Goal: Task Accomplishment & Management: Manage account settings

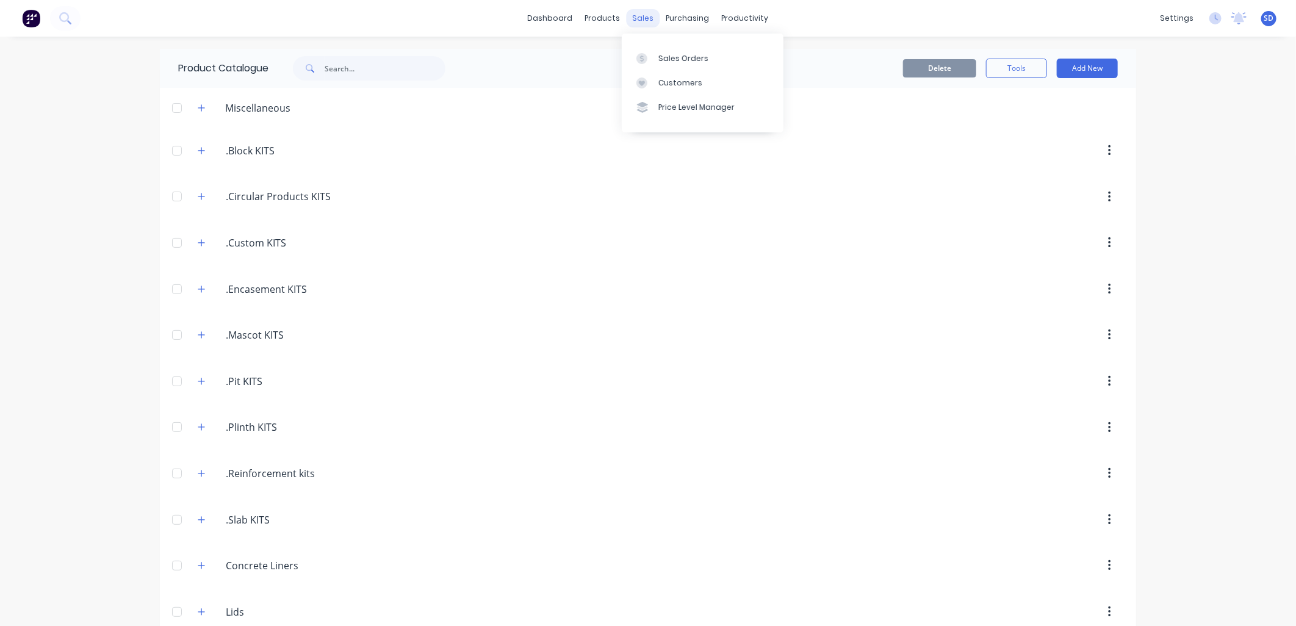
click at [639, 20] on div "sales" at bounding box center [643, 18] width 34 height 18
click at [685, 57] on div "Sales Orders" at bounding box center [683, 58] width 50 height 11
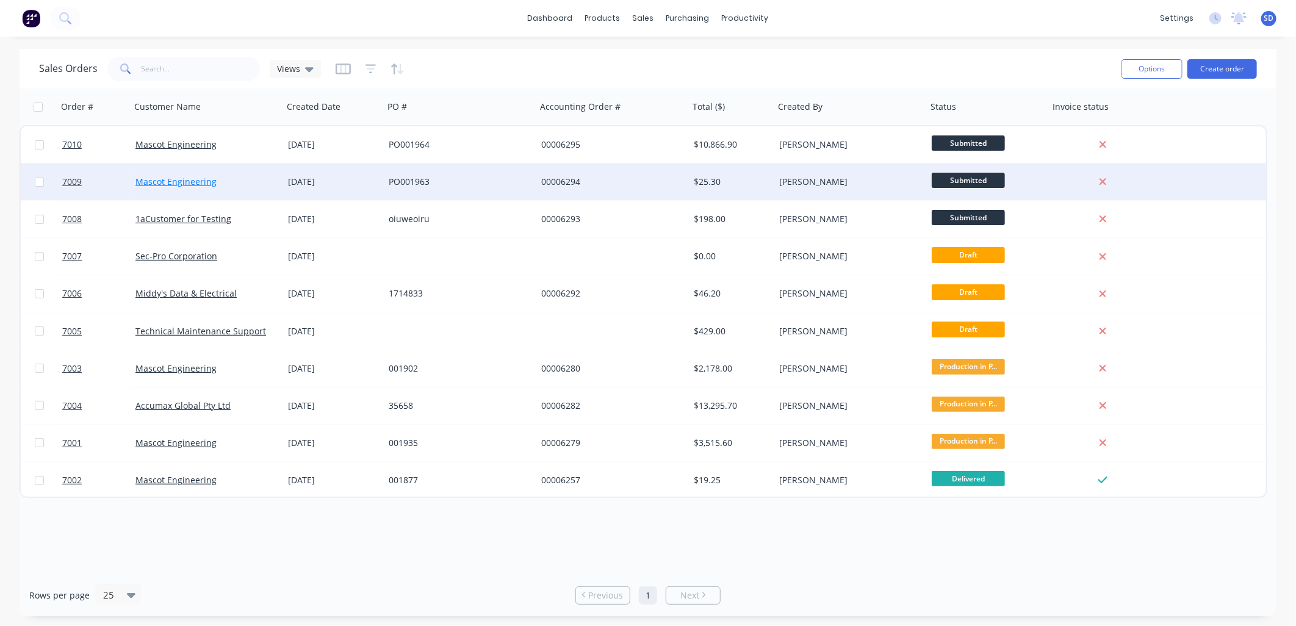
click at [177, 179] on link "Mascot Engineering" at bounding box center [175, 182] width 81 height 12
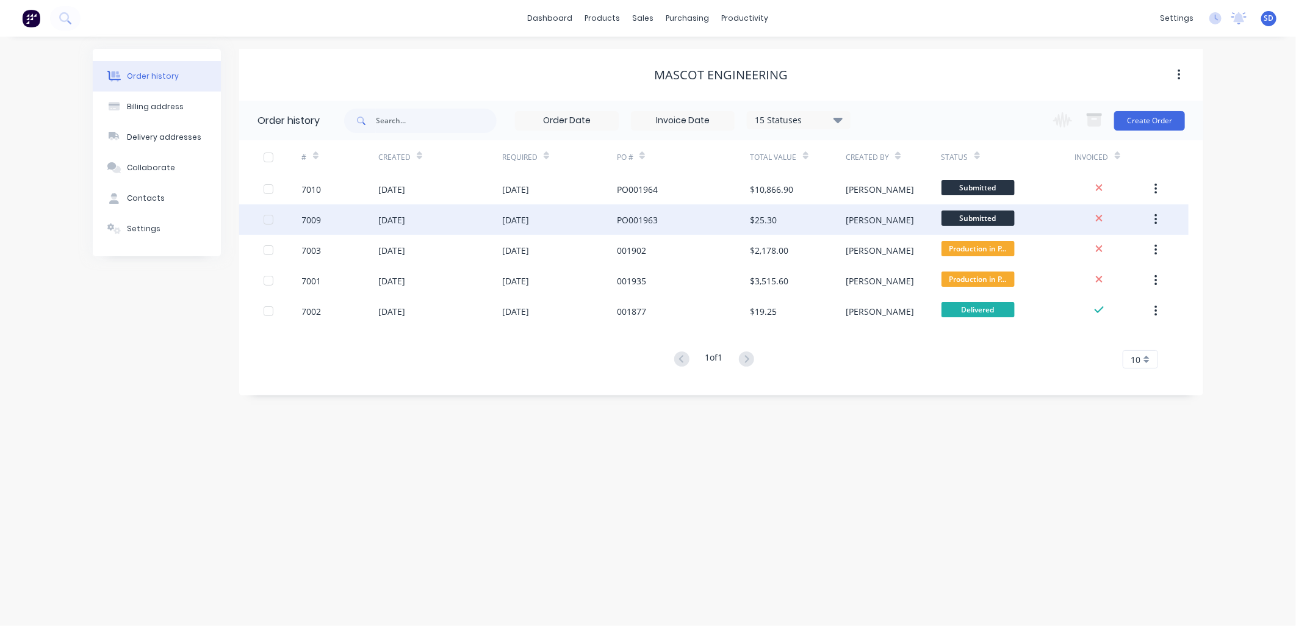
click at [436, 218] on div "[DATE]" at bounding box center [440, 219] width 124 height 30
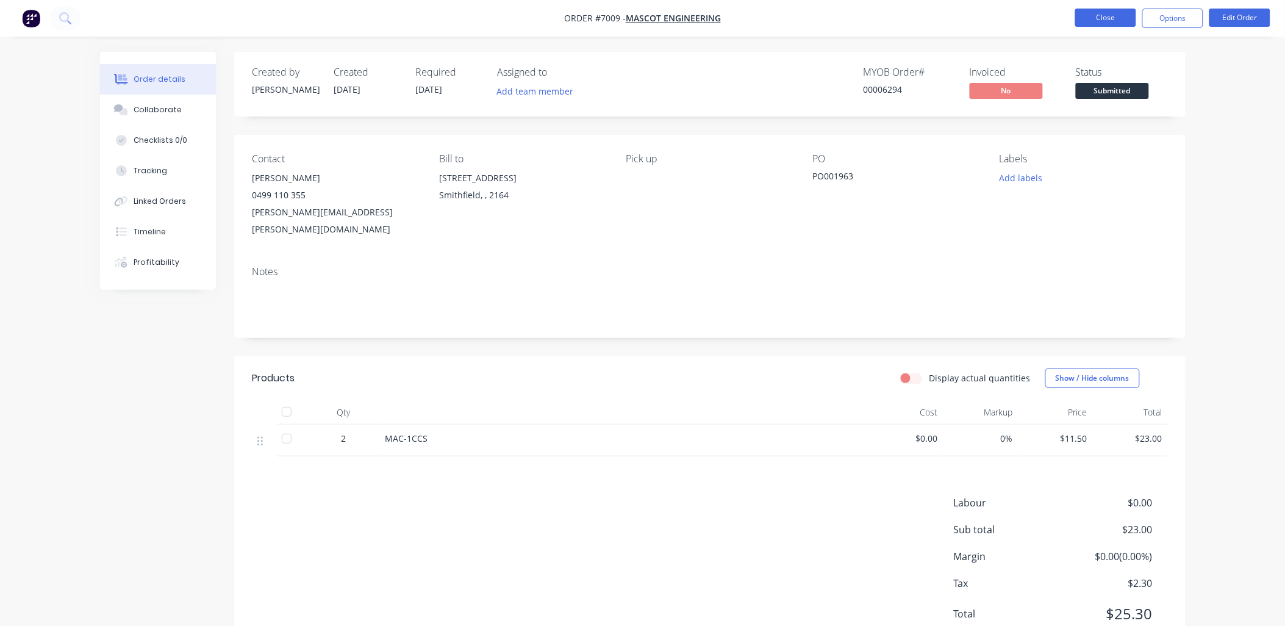
click at [1035, 23] on button "Close" at bounding box center [1105, 18] width 61 height 18
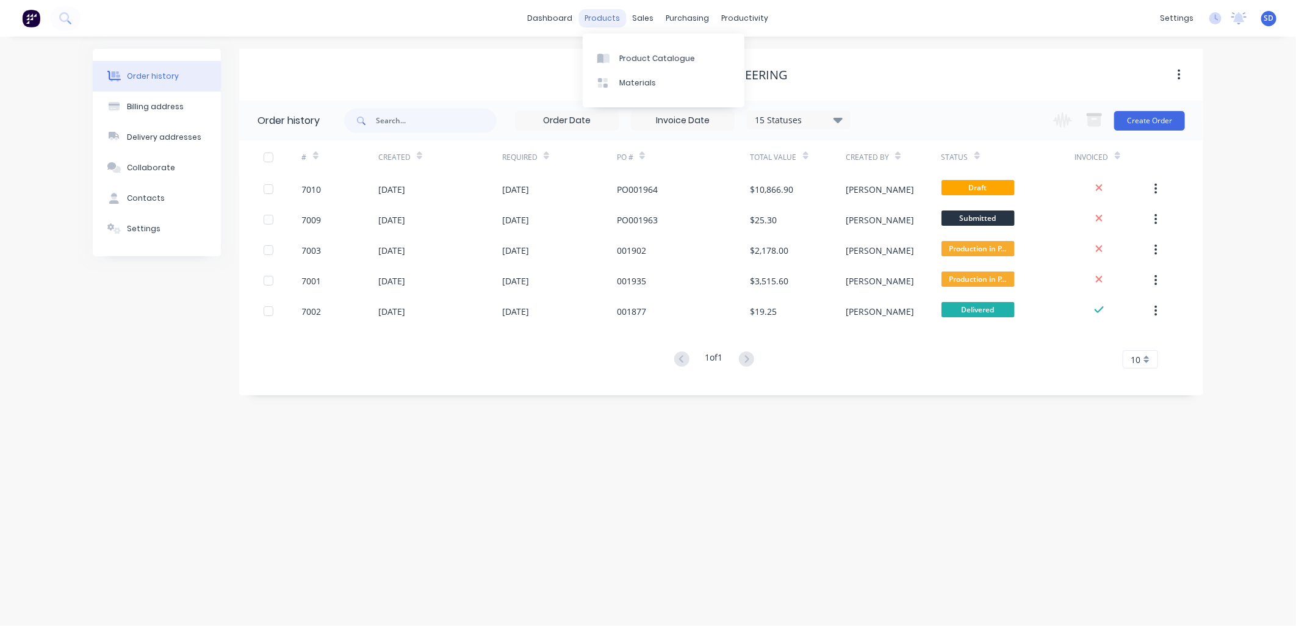
click at [608, 16] on div "products" at bounding box center [603, 18] width 48 height 18
click at [629, 56] on div "Product Catalogue" at bounding box center [657, 58] width 76 height 11
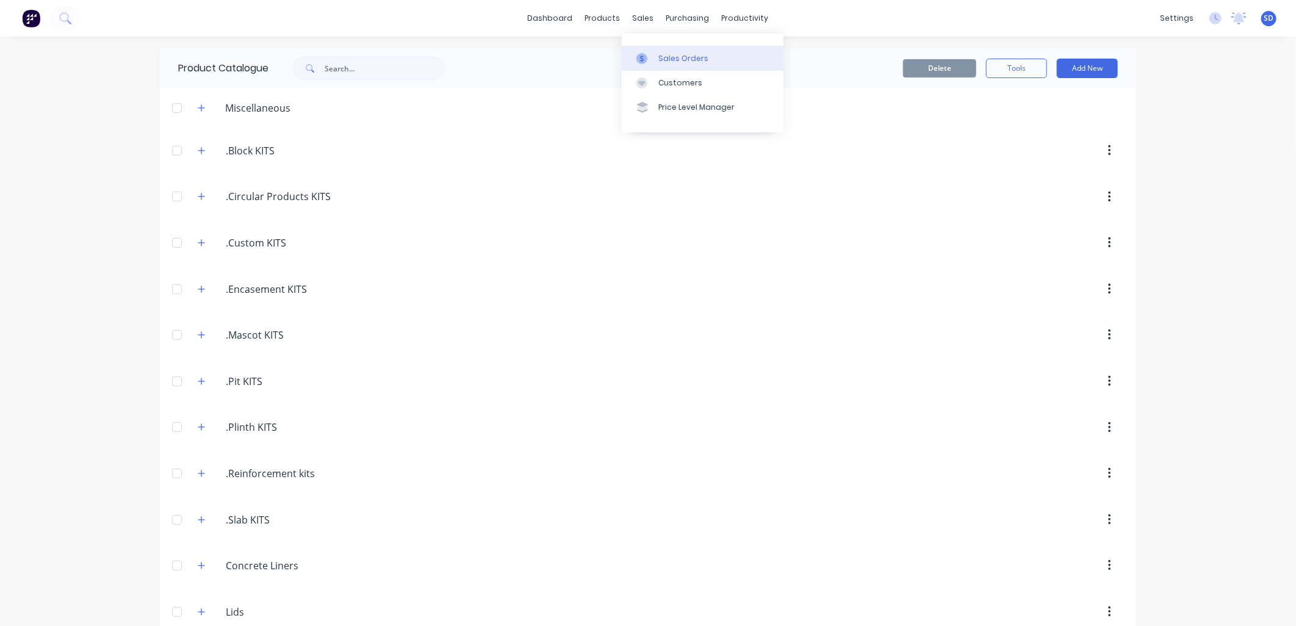
click at [662, 57] on div "Sales Orders" at bounding box center [683, 58] width 50 height 11
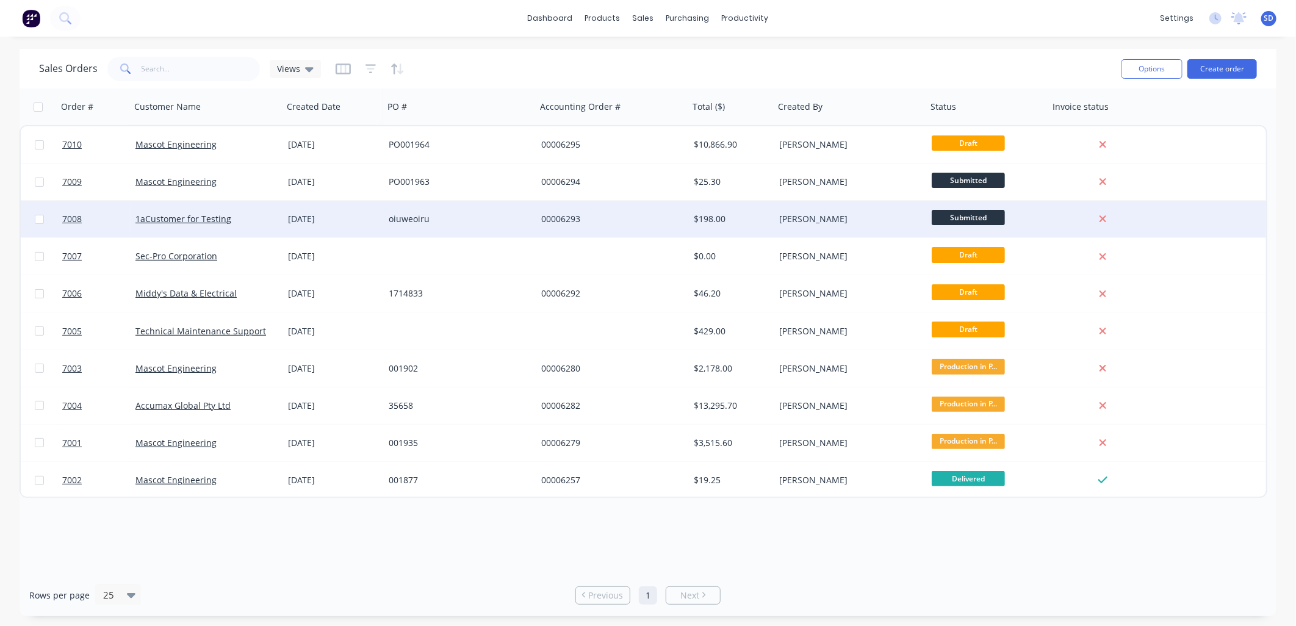
click at [231, 216] on div "1aCustomer for Testing" at bounding box center [202, 219] width 135 height 12
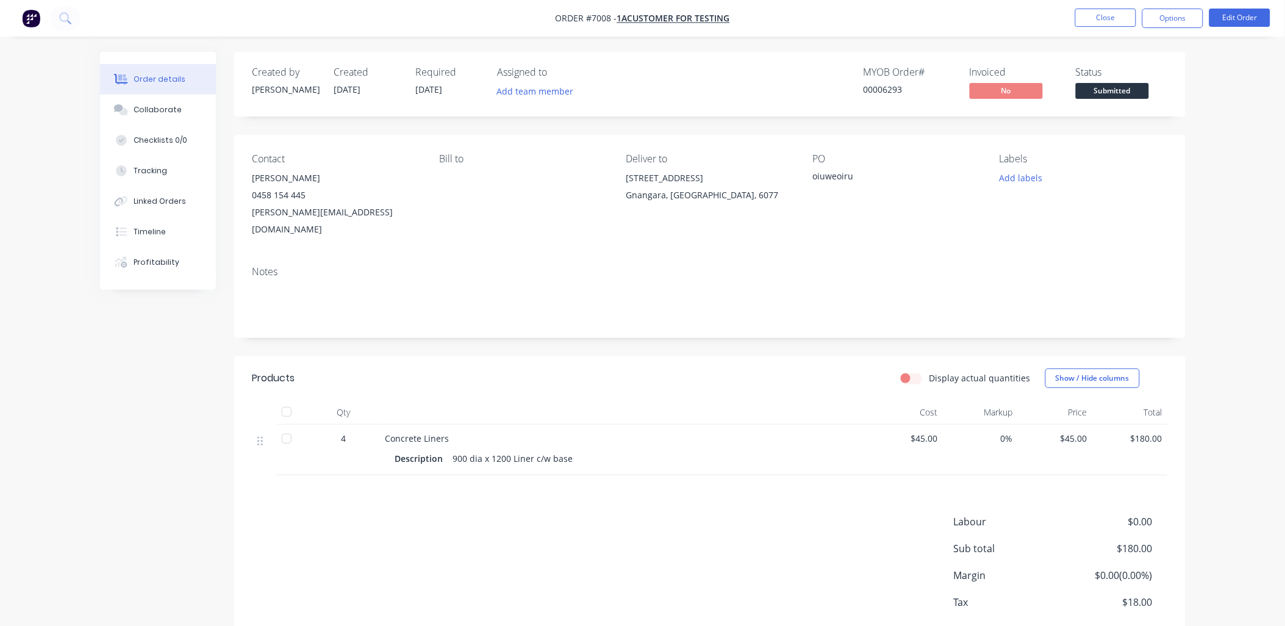
click at [1035, 92] on span "Submitted" at bounding box center [1112, 90] width 73 height 15
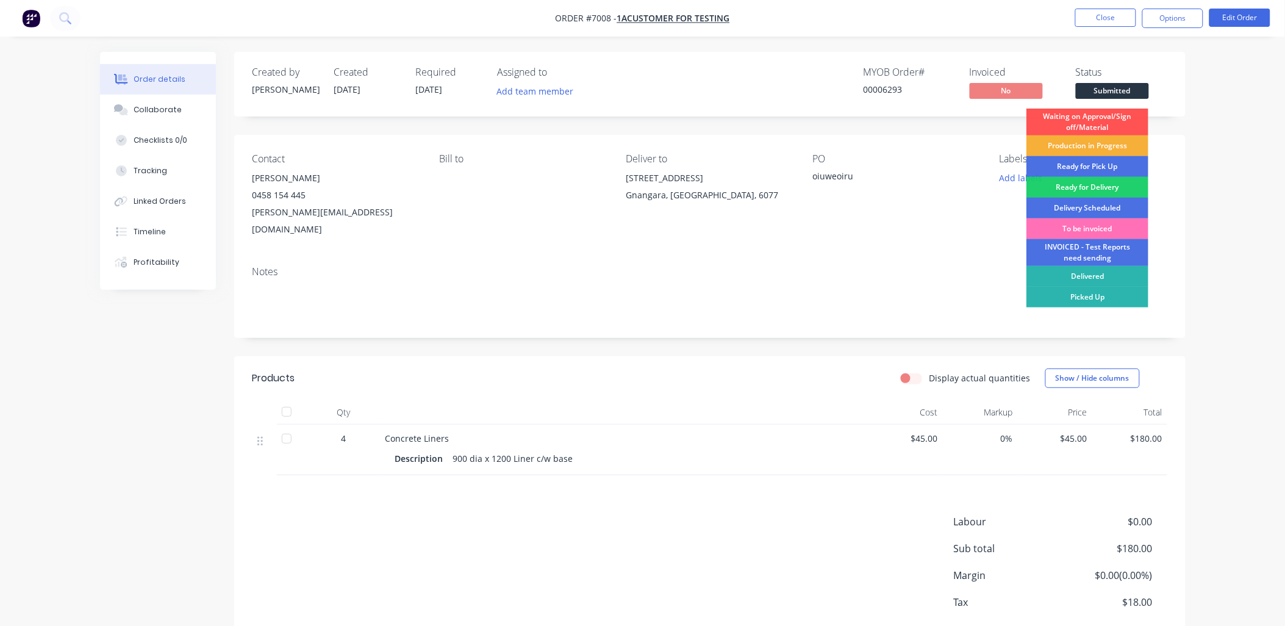
click at [1035, 162] on div "Order details Collaborate Checklists 0/0 Tracking Linked Orders Timeline Profit…" at bounding box center [642, 346] width 1285 height 692
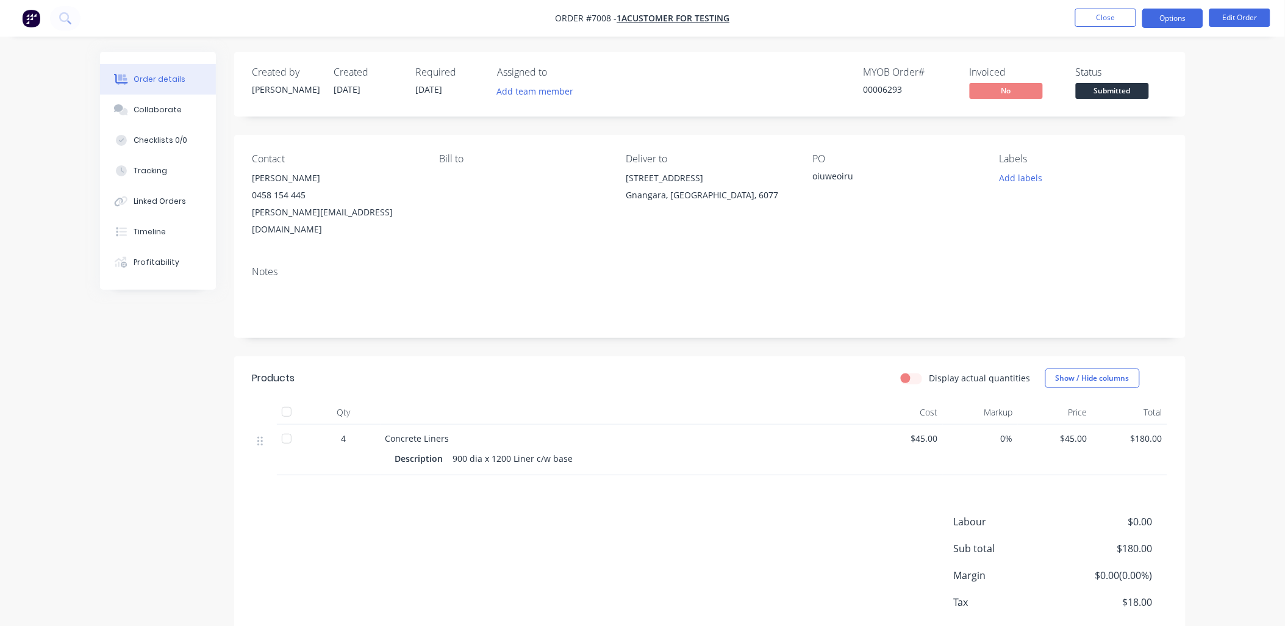
click at [1035, 21] on button "Options" at bounding box center [1172, 19] width 61 height 20
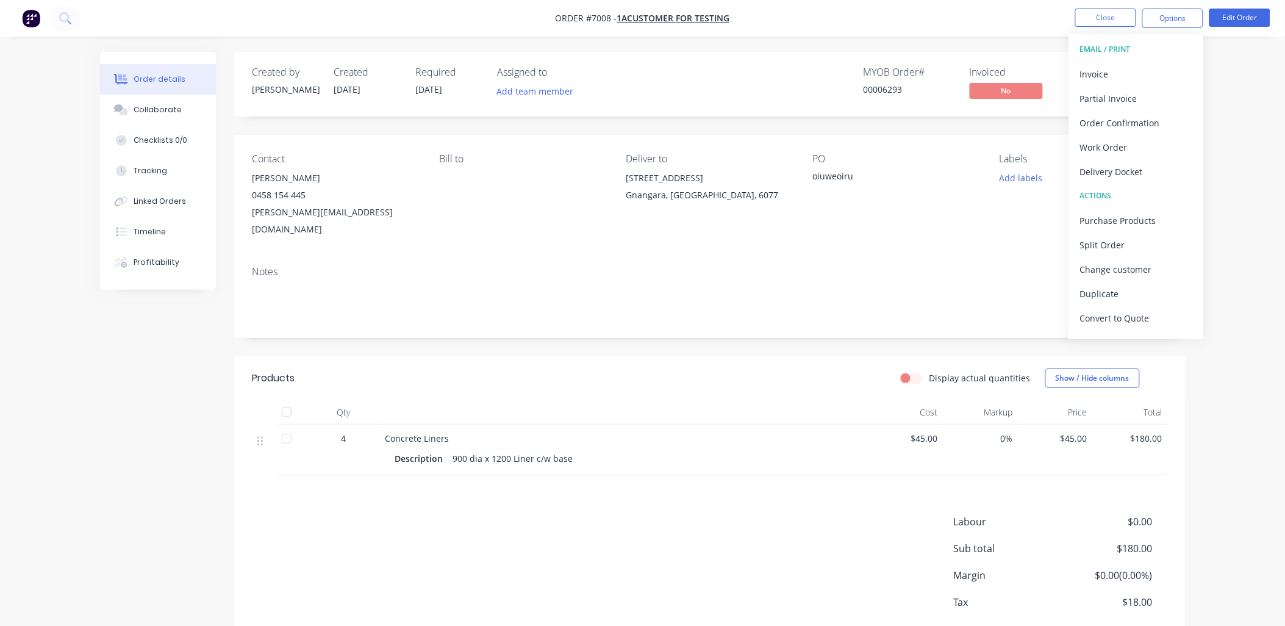
click at [1035, 77] on div "Order details Collaborate Checklists 0/0 Tracking Linked Orders Timeline Profit…" at bounding box center [642, 346] width 1285 height 692
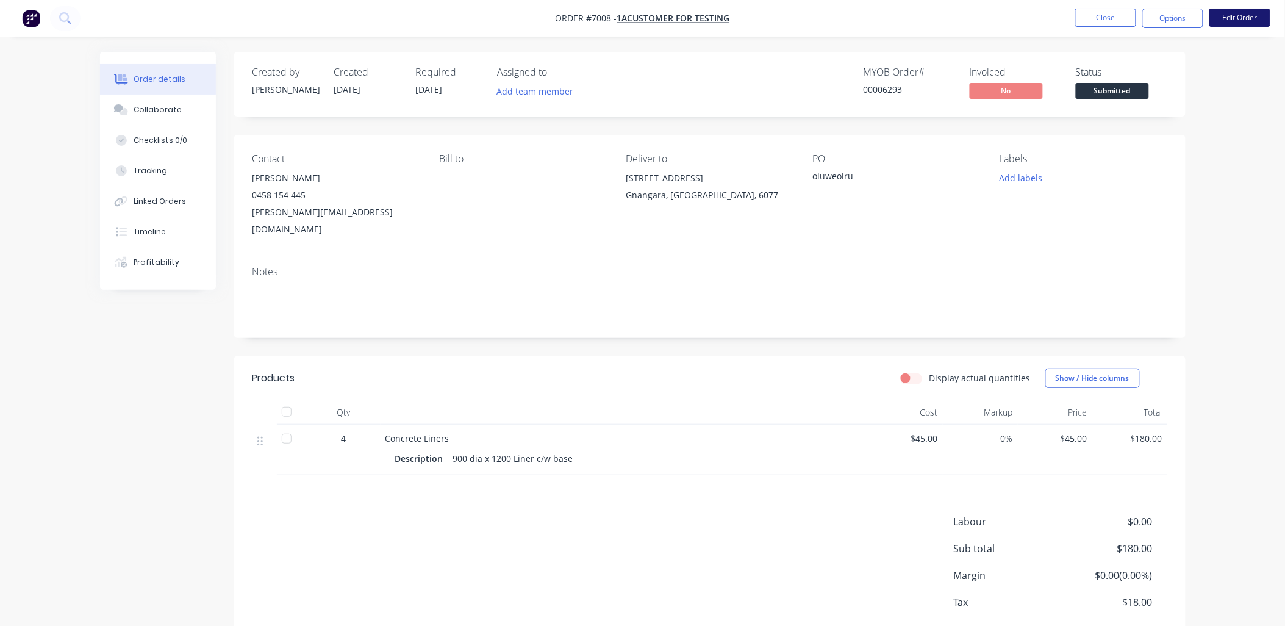
click at [1035, 15] on button "Edit Order" at bounding box center [1240, 18] width 61 height 18
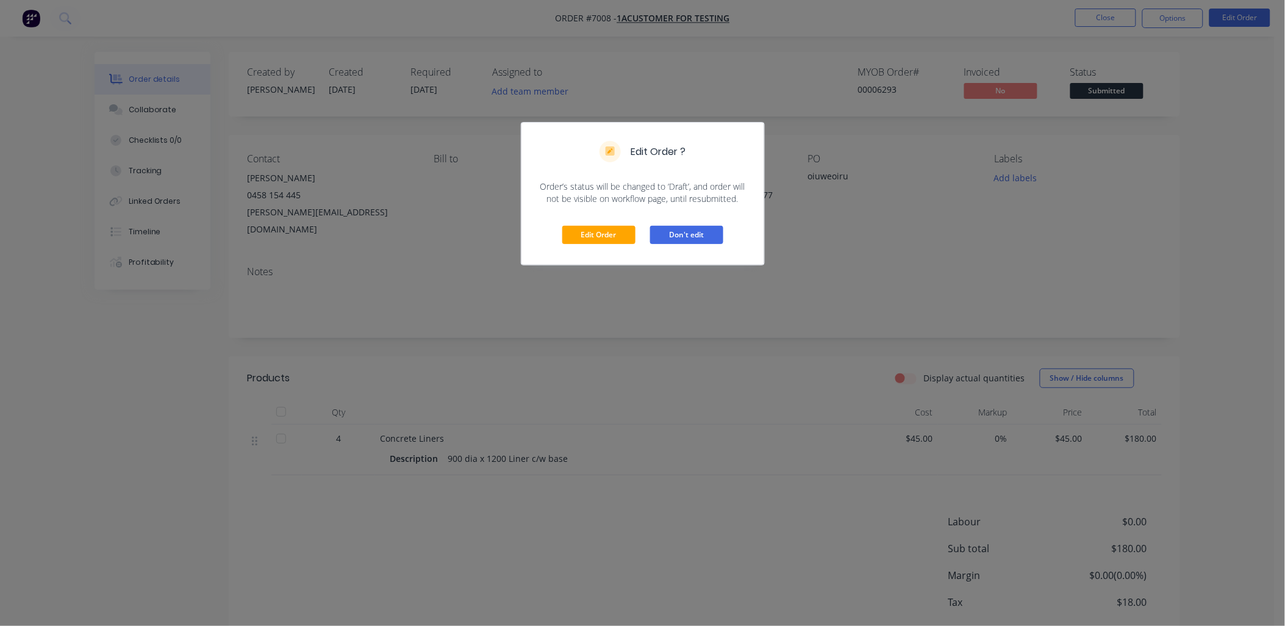
click at [692, 234] on button "Don't edit" at bounding box center [686, 235] width 73 height 18
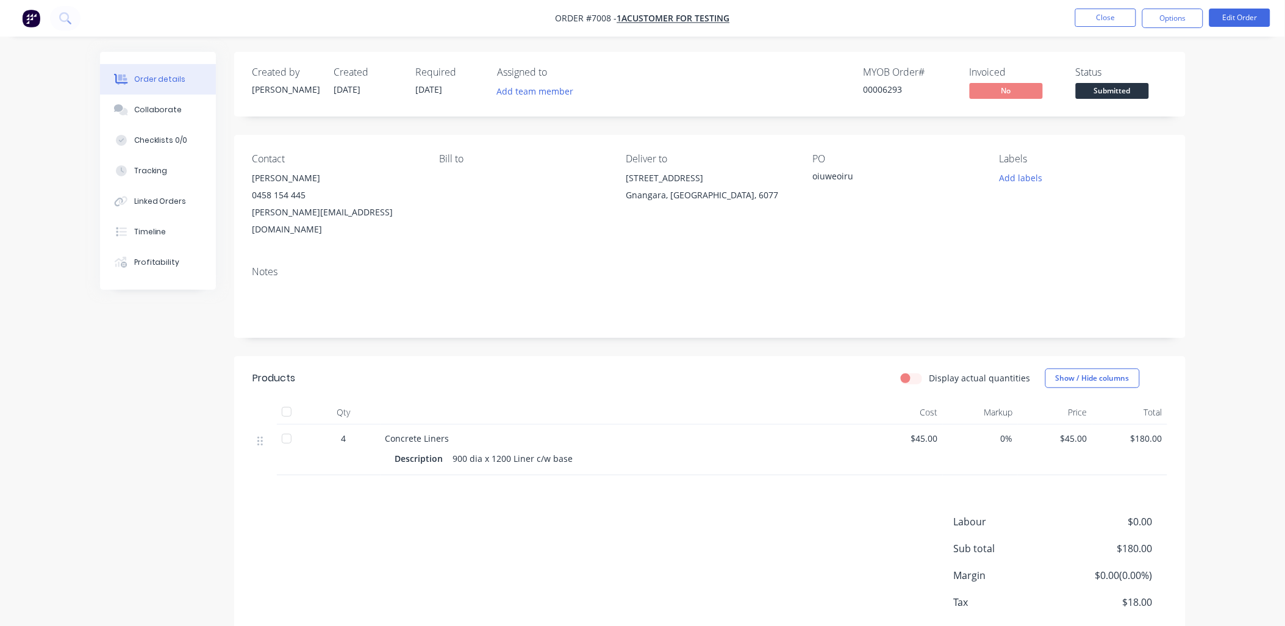
click at [1035, 185] on div "Order details Collaborate Checklists 0/0 Tracking Linked Orders Timeline Profit…" at bounding box center [642, 346] width 1285 height 692
click at [1035, 26] on button "Options" at bounding box center [1172, 19] width 61 height 20
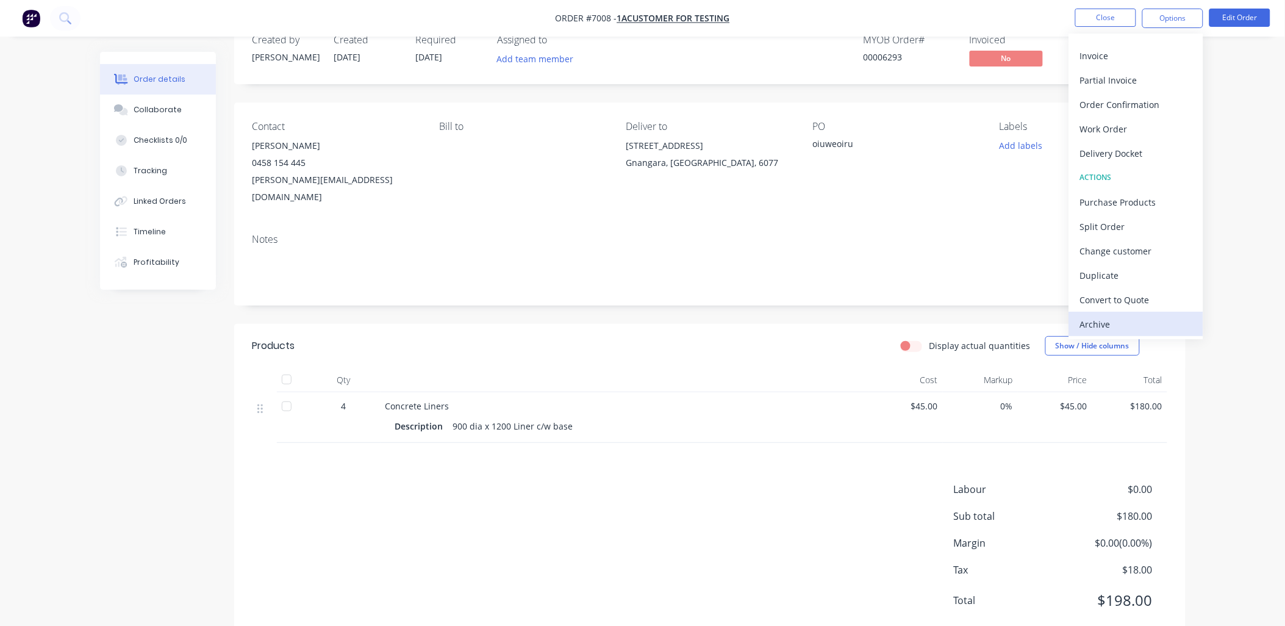
scroll to position [50, 0]
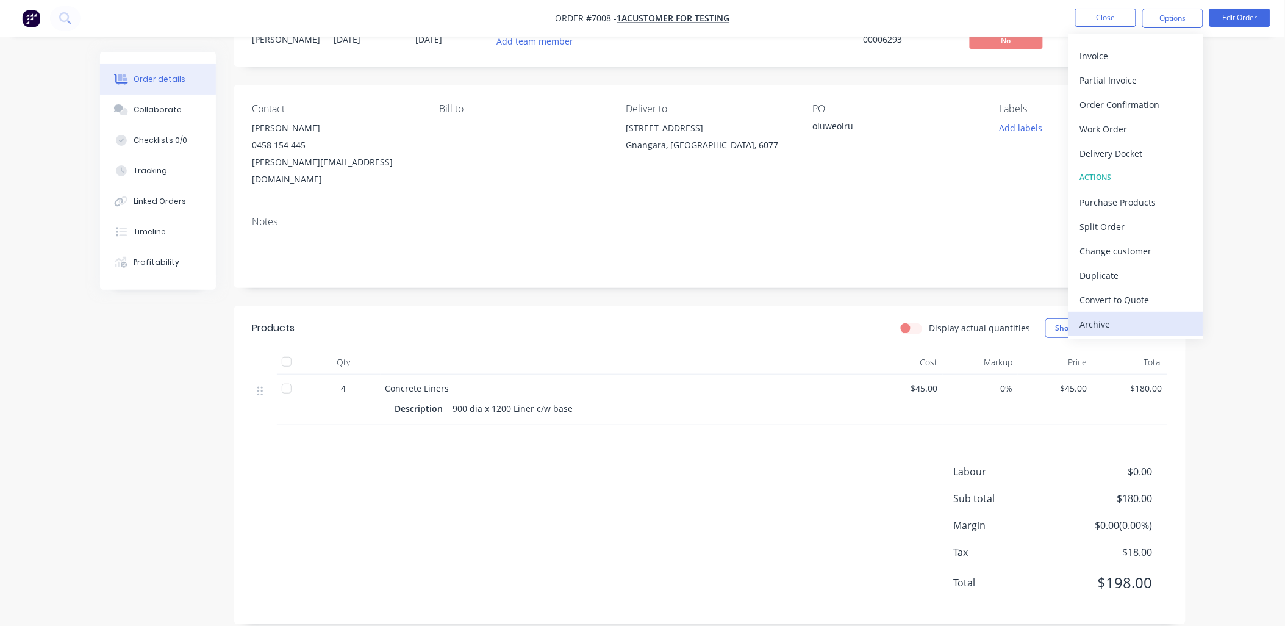
click at [1035, 323] on div "Archive" at bounding box center [1136, 324] width 112 height 18
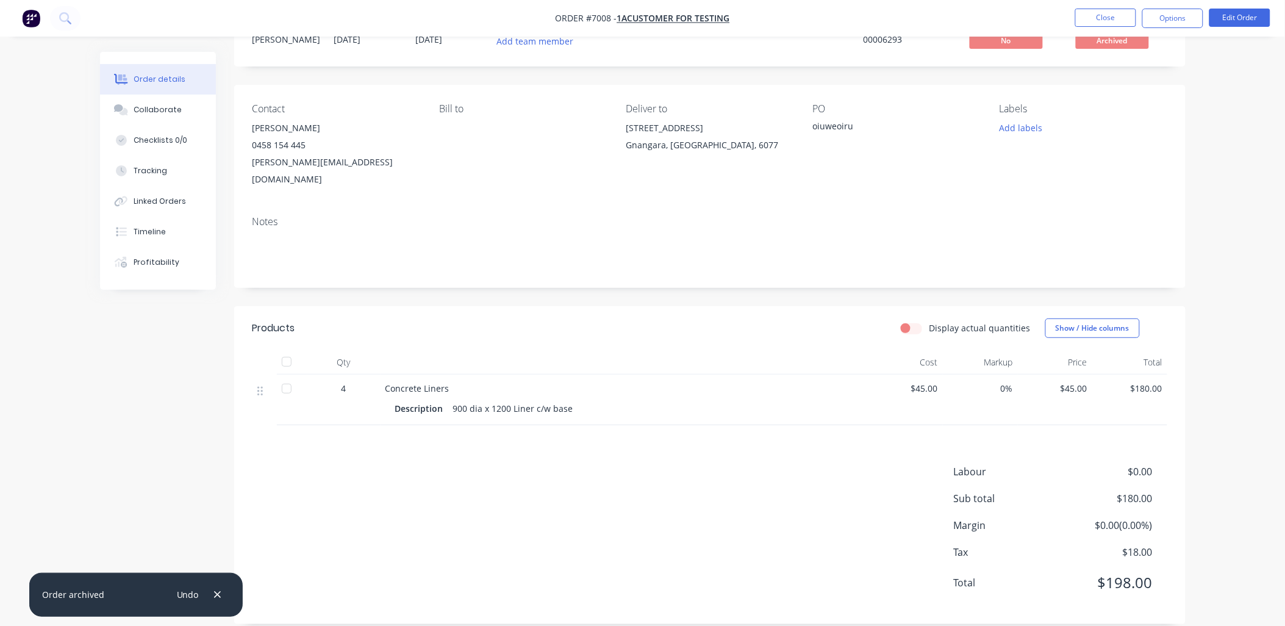
scroll to position [0, 0]
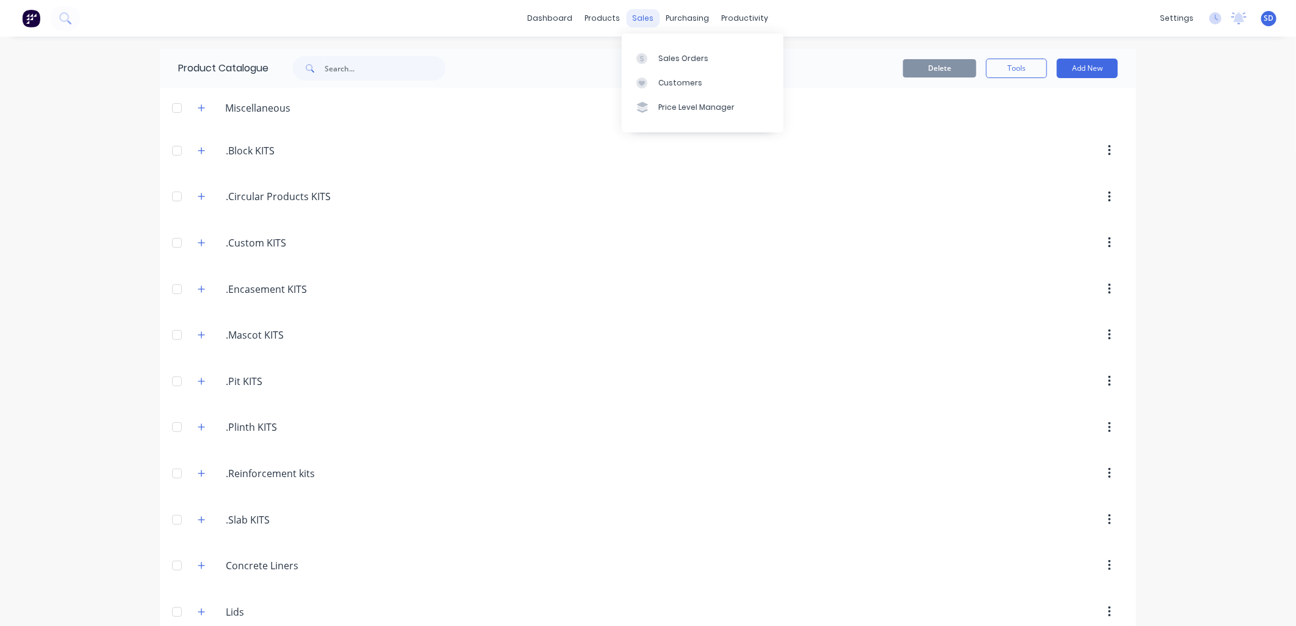
click at [626, 17] on div "sales" at bounding box center [643, 18] width 34 height 18
click at [673, 60] on div "Sales Orders" at bounding box center [683, 58] width 50 height 11
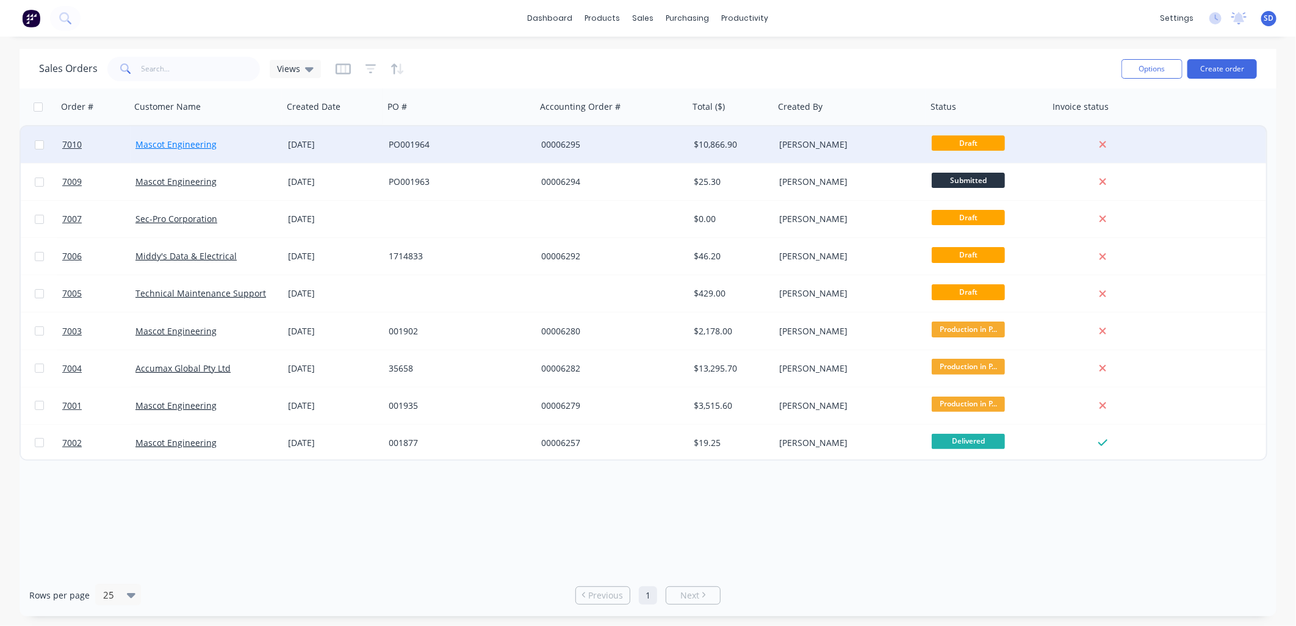
click at [179, 145] on link "Mascot Engineering" at bounding box center [175, 144] width 81 height 12
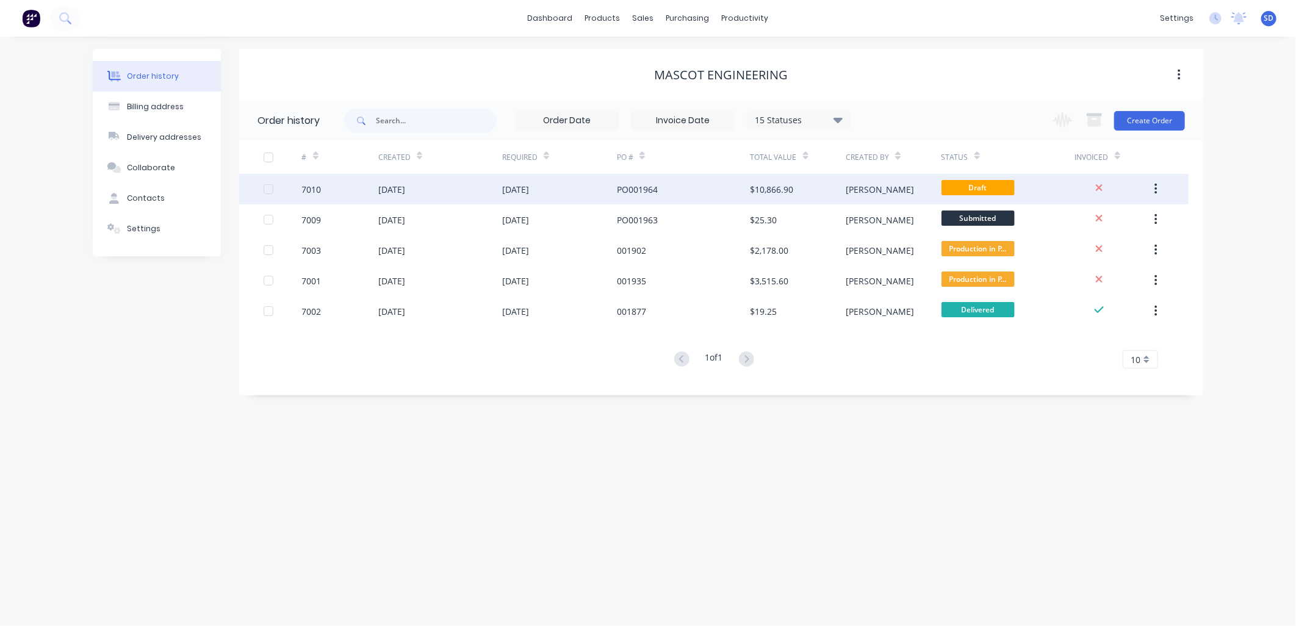
click at [434, 189] on div "[DATE]" at bounding box center [440, 189] width 124 height 30
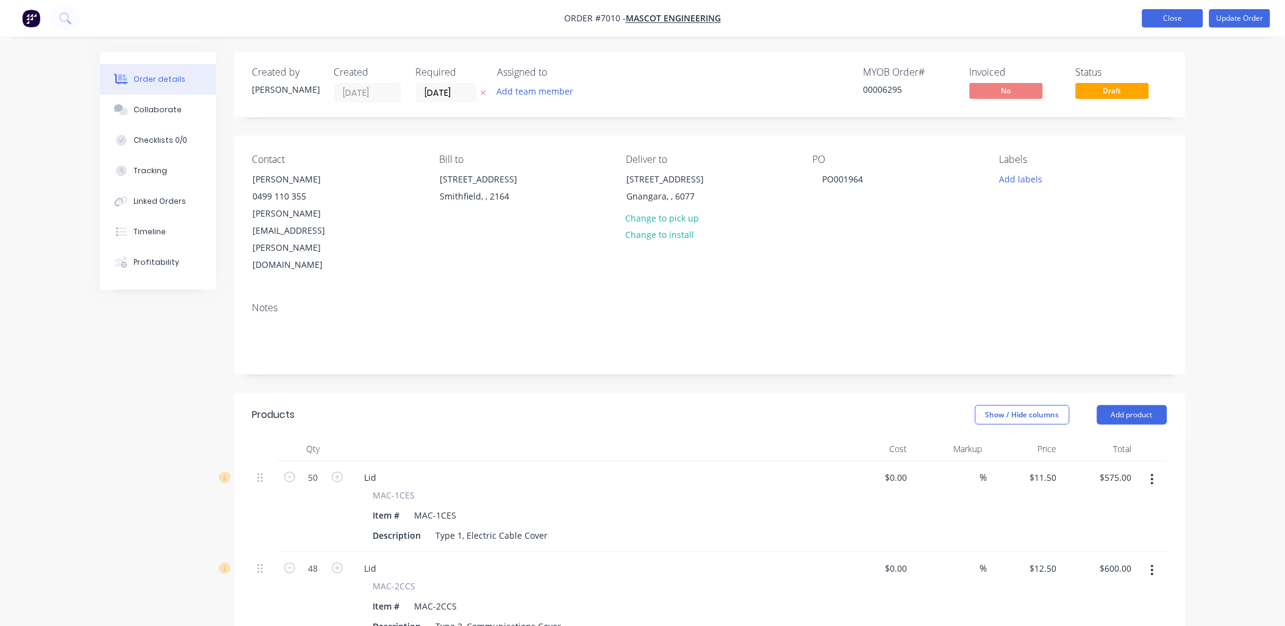
click at [1171, 9] on button "Close" at bounding box center [1172, 18] width 61 height 18
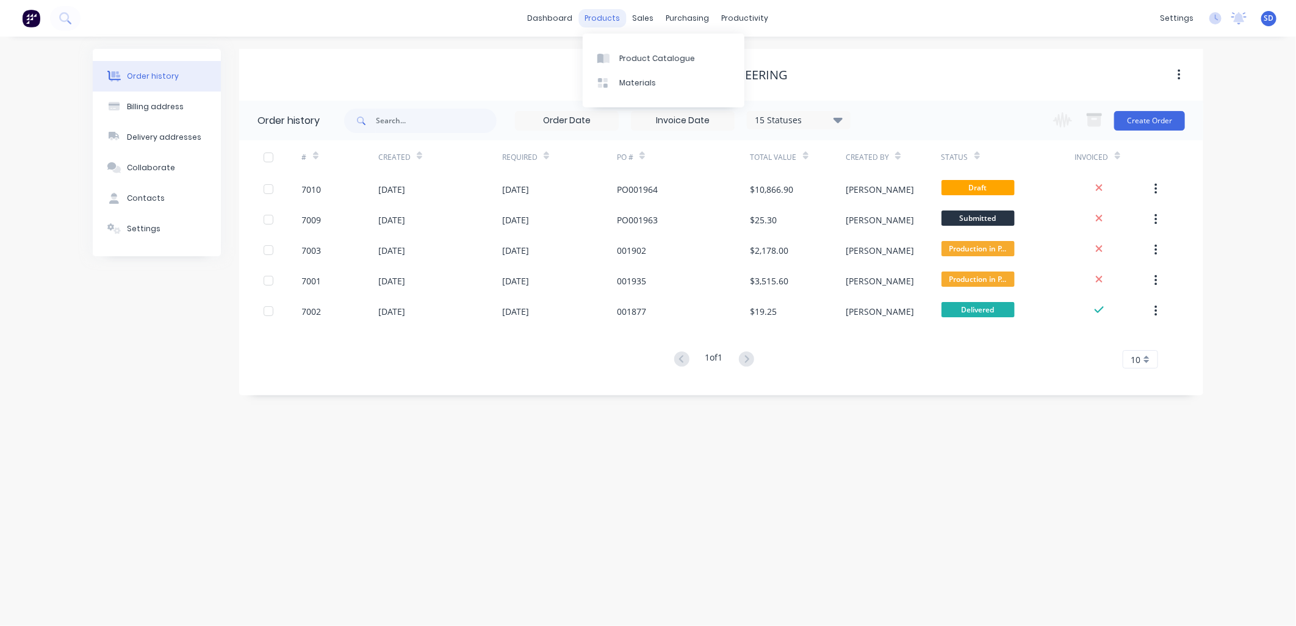
click at [602, 23] on div "products" at bounding box center [603, 18] width 48 height 18
click at [629, 50] on link "Product Catalogue" at bounding box center [664, 58] width 162 height 24
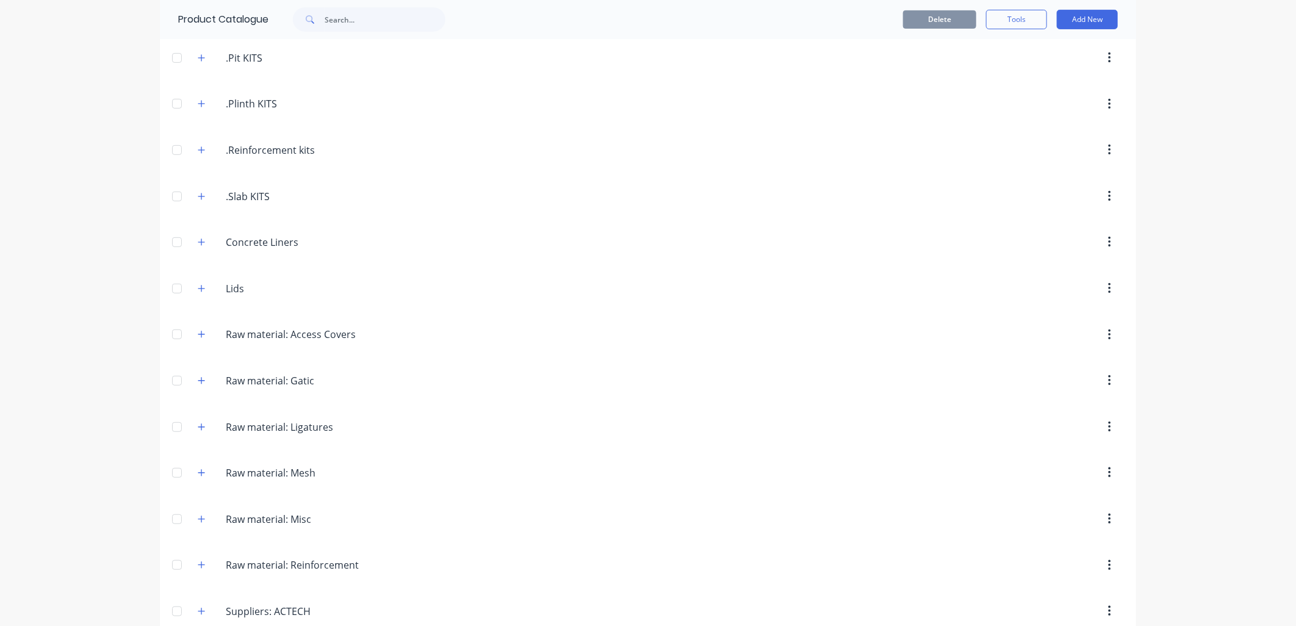
scroll to position [339, 0]
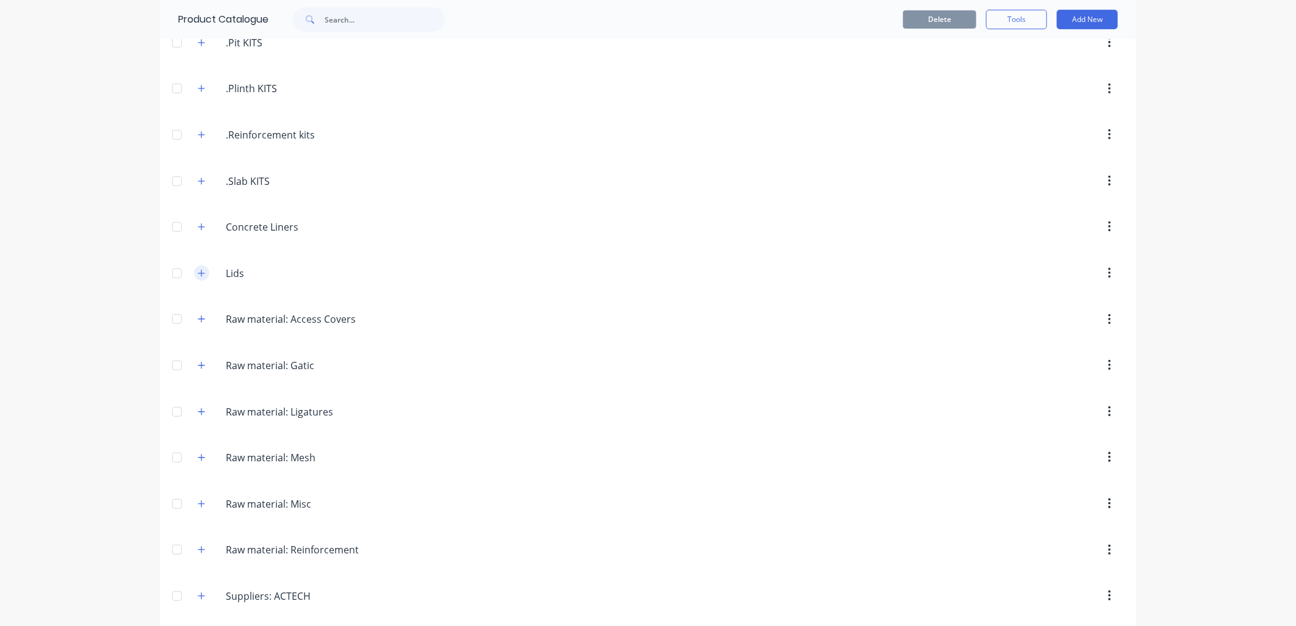
click at [198, 276] on icon "button" at bounding box center [201, 273] width 7 height 7
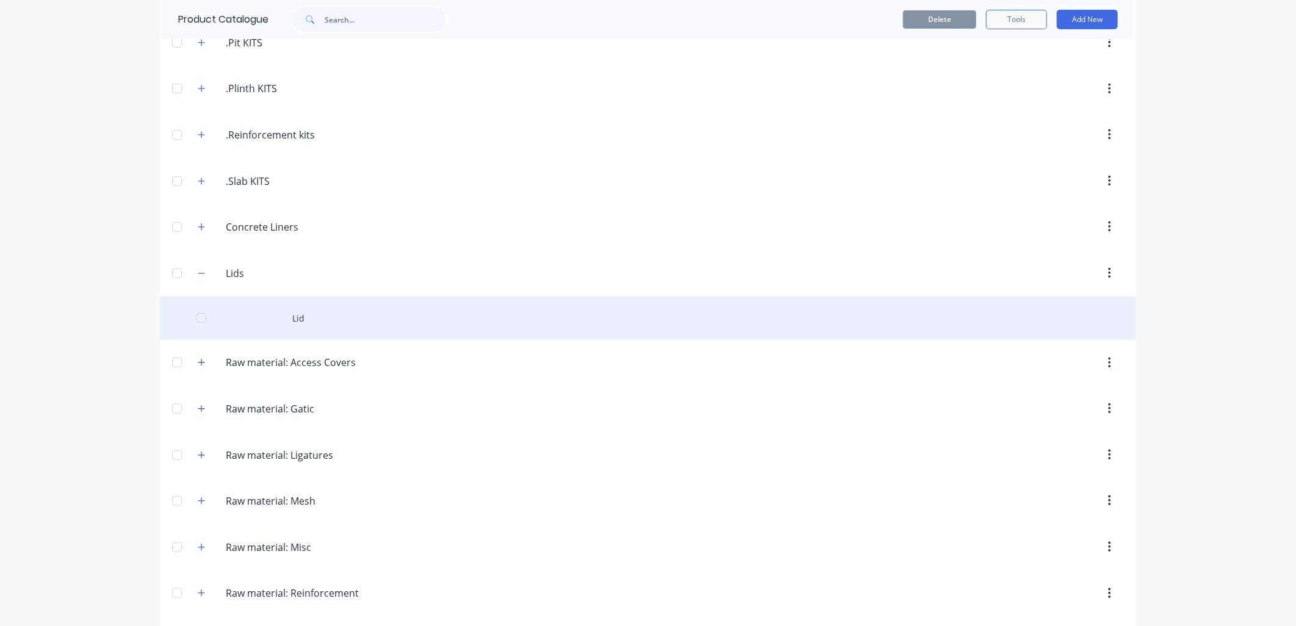
click at [283, 309] on div "Lid" at bounding box center [648, 317] width 976 height 43
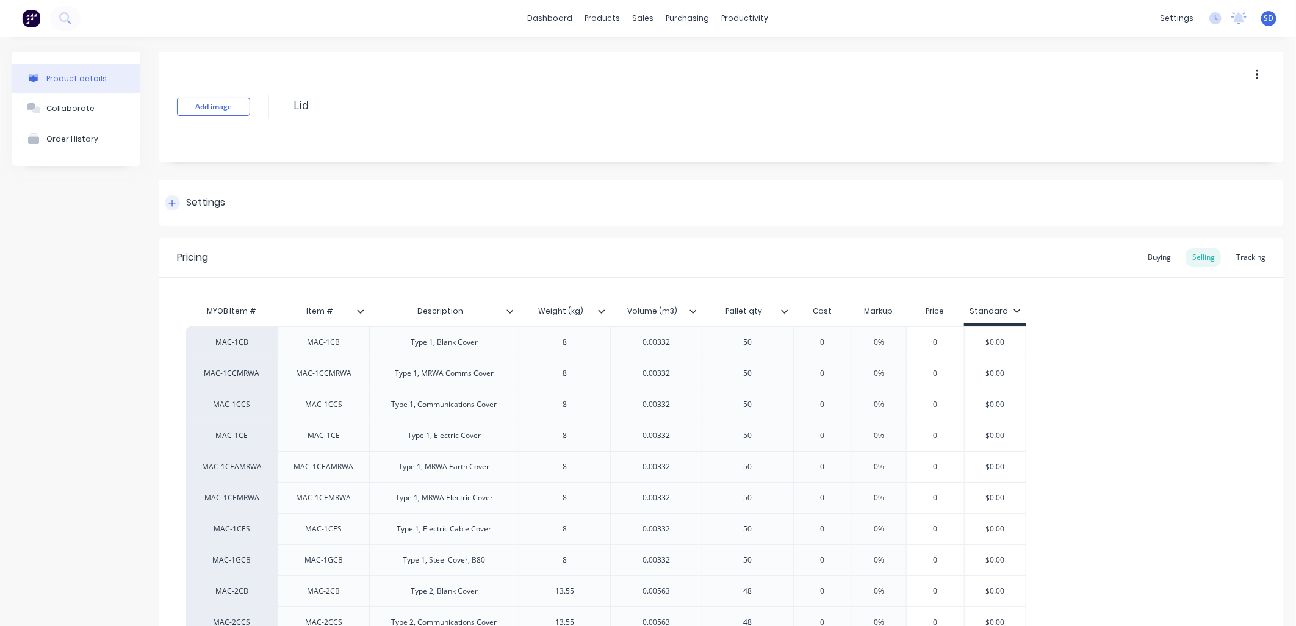
click at [199, 209] on div "Settings" at bounding box center [205, 202] width 39 height 15
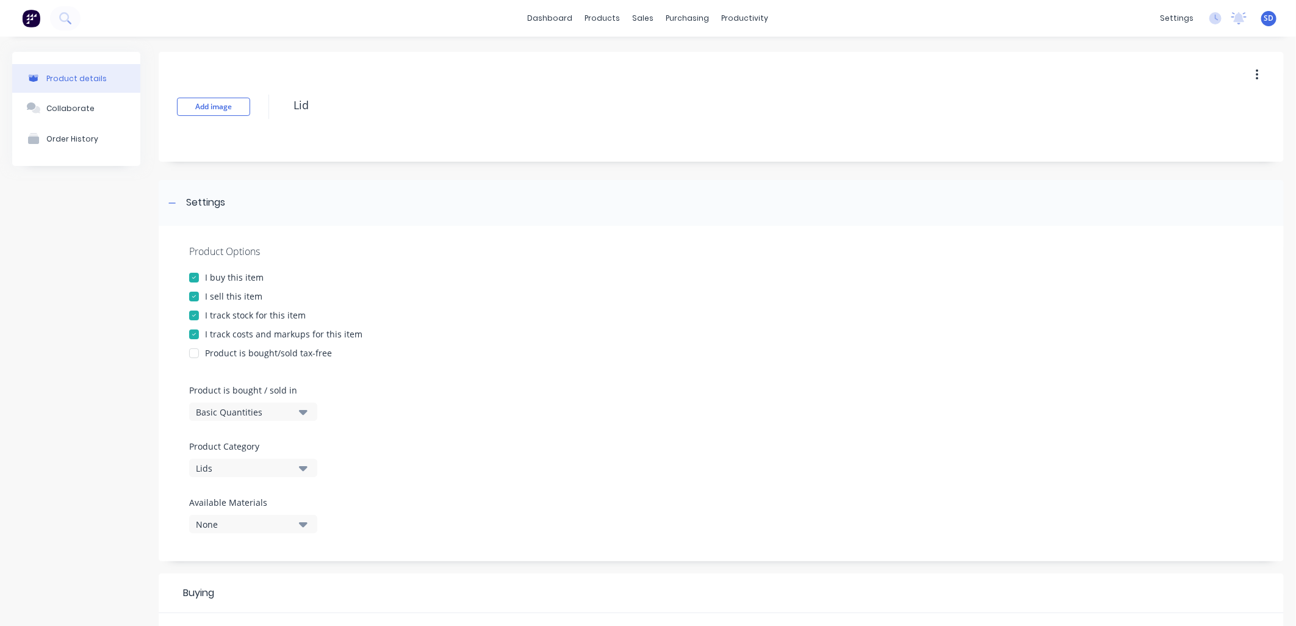
click at [191, 312] on div at bounding box center [194, 315] width 24 height 24
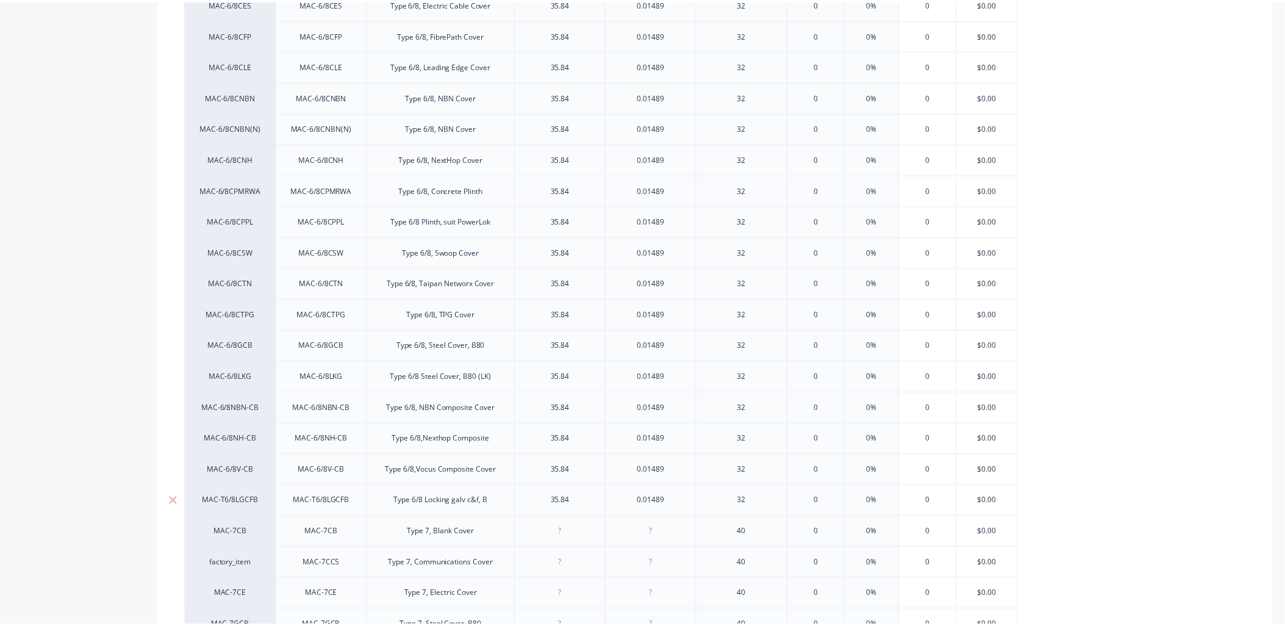
scroll to position [3395, 0]
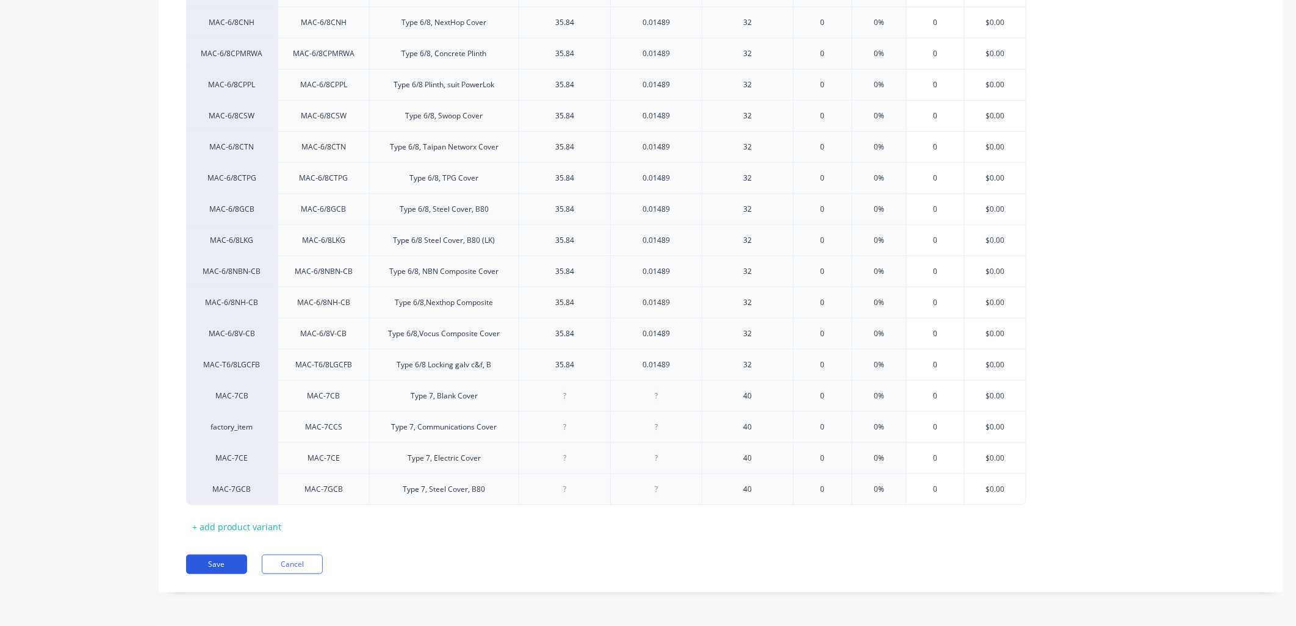
click at [223, 565] on button "Save" at bounding box center [216, 564] width 61 height 20
type textarea "x"
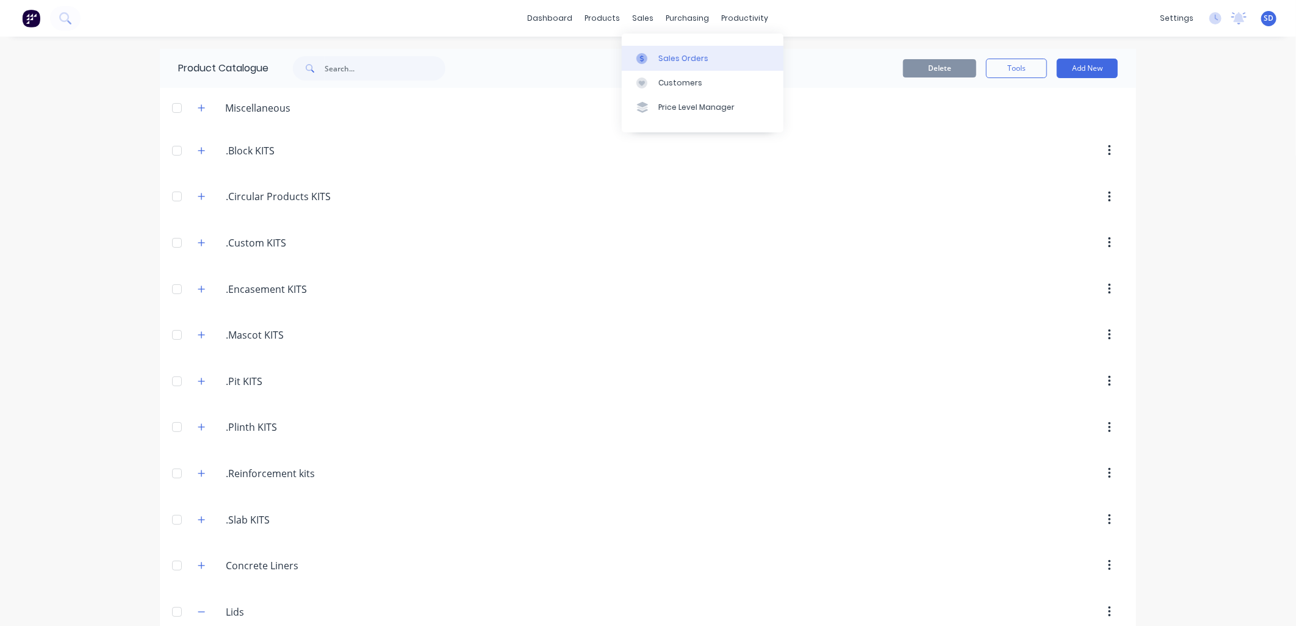
click at [655, 54] on link "Sales Orders" at bounding box center [703, 58] width 162 height 24
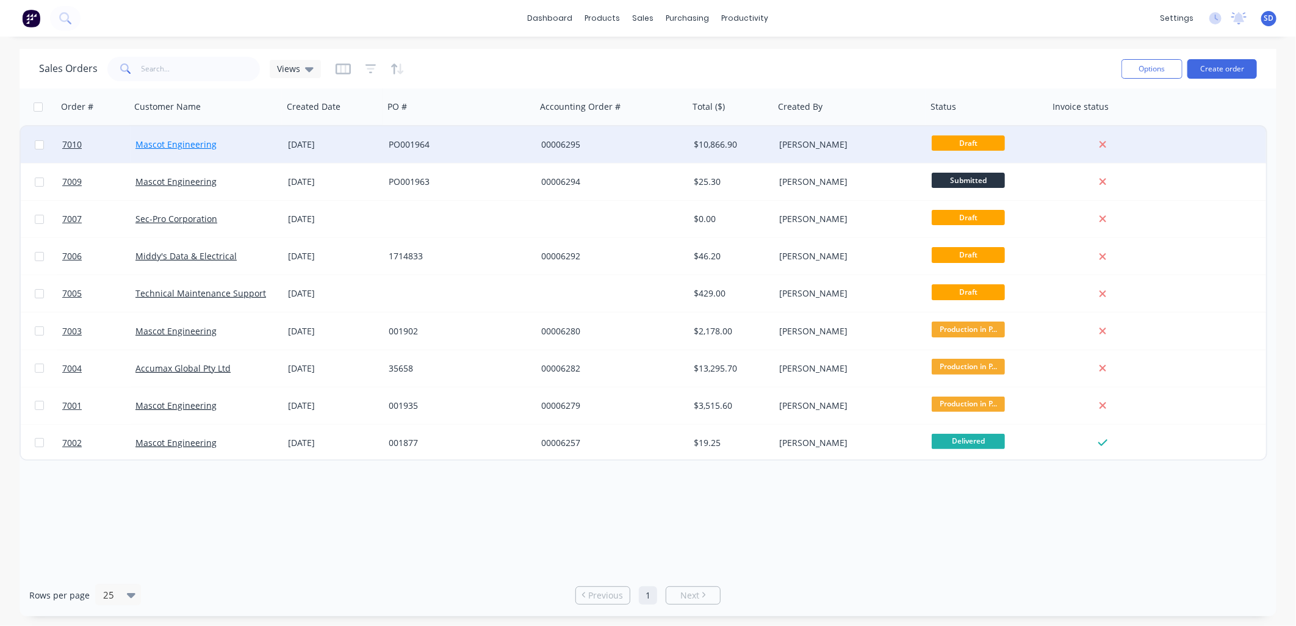
click at [184, 142] on link "Mascot Engineering" at bounding box center [175, 144] width 81 height 12
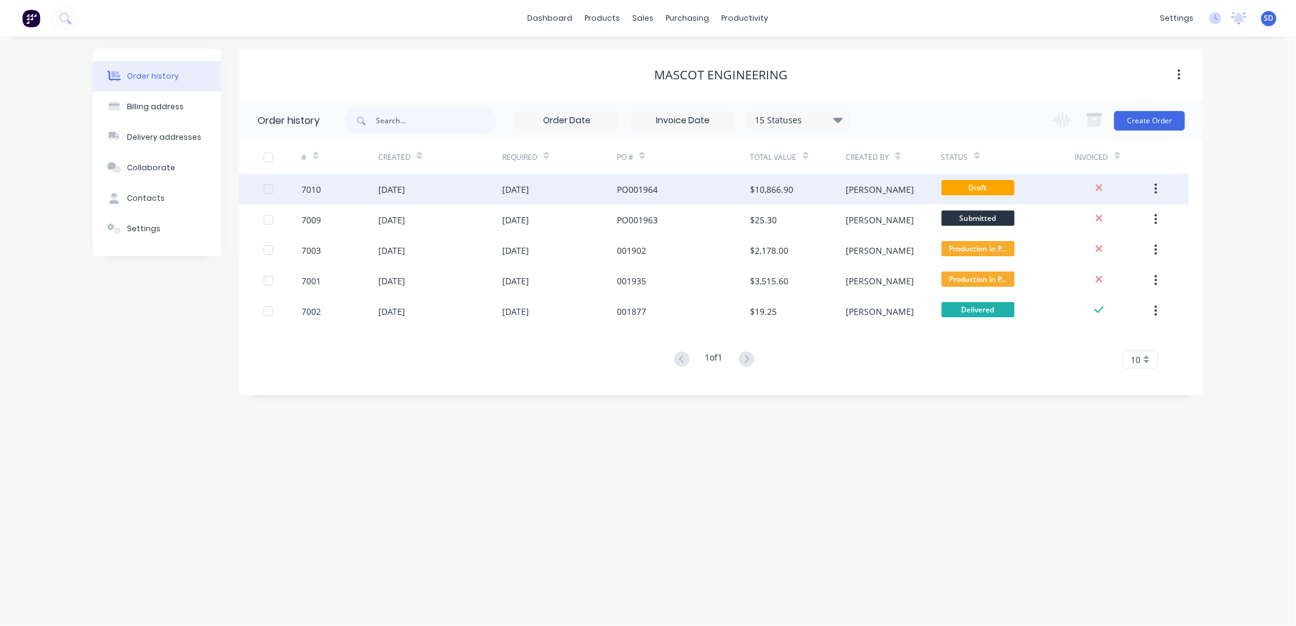
click at [692, 185] on div "PO001964" at bounding box center [684, 189] width 134 height 30
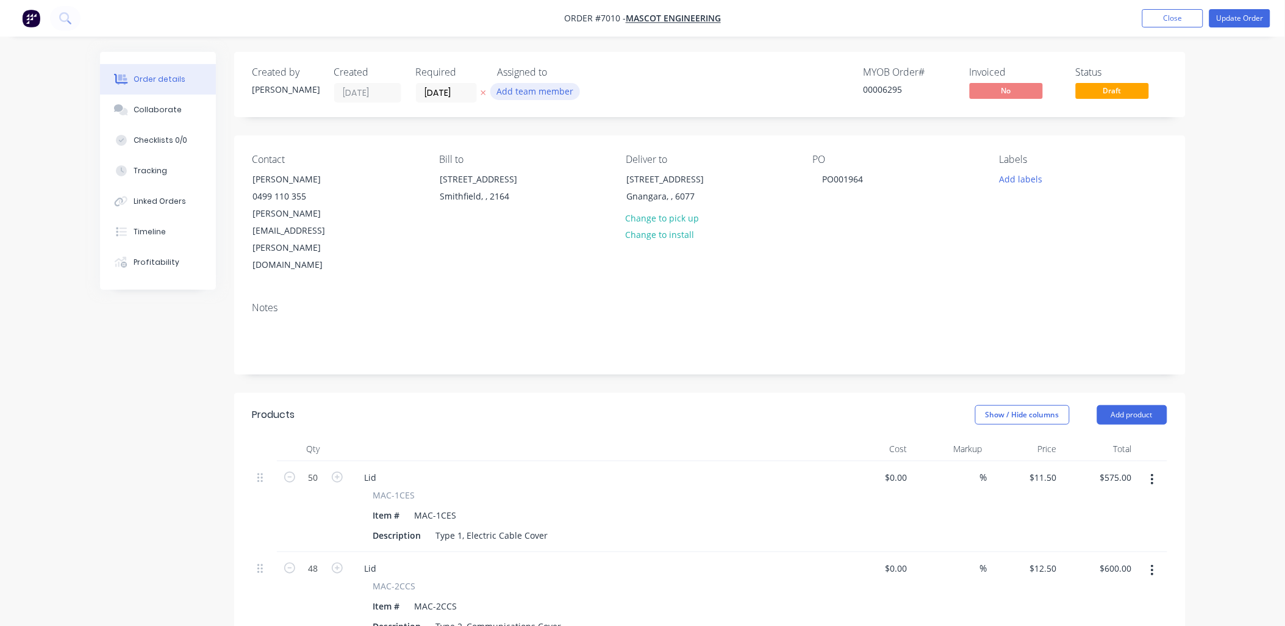
click at [529, 89] on button "Add team member" at bounding box center [535, 91] width 90 height 16
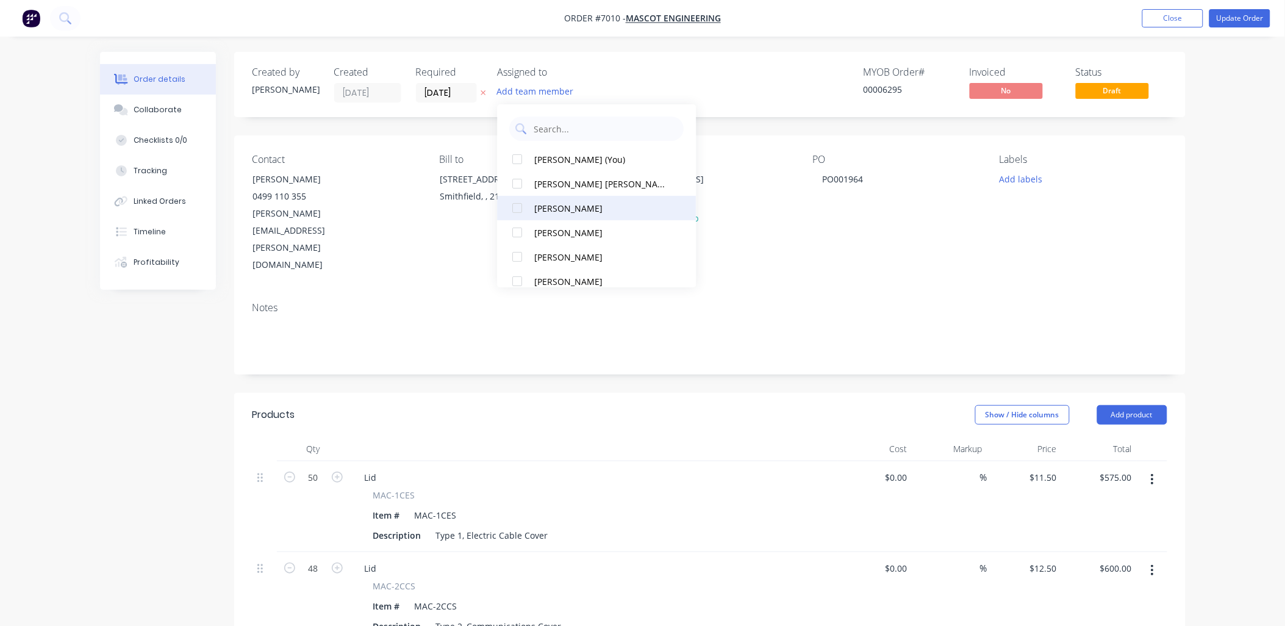
scroll to position [68, 0]
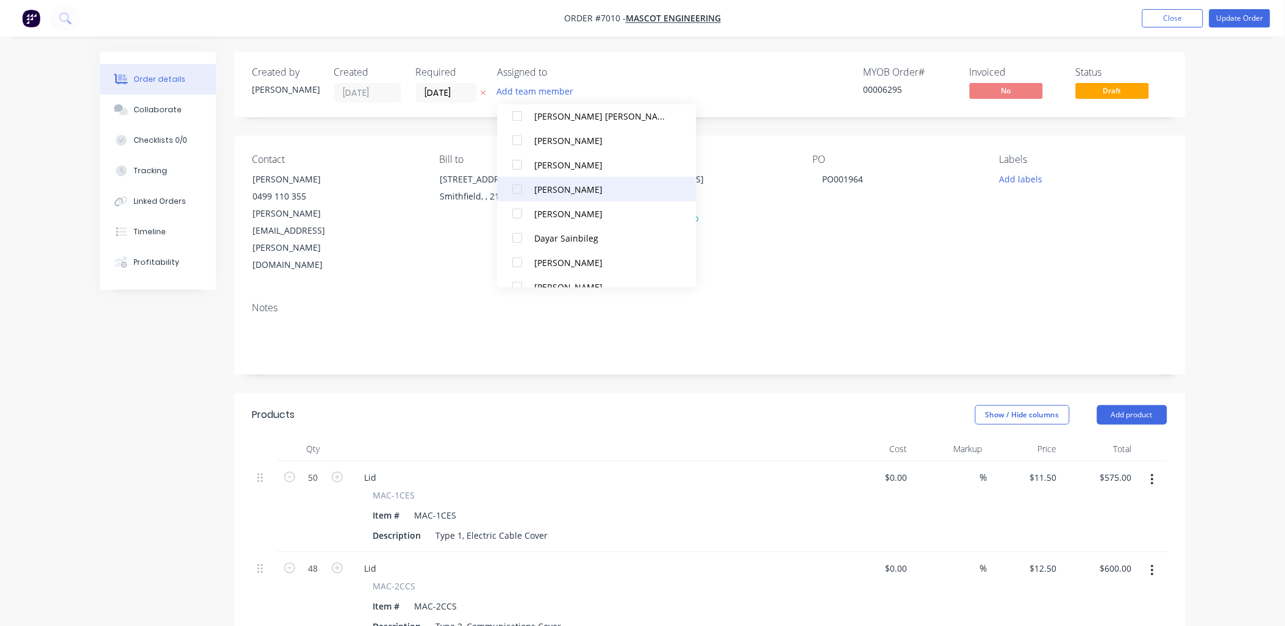
click at [520, 186] on div at bounding box center [518, 189] width 24 height 24
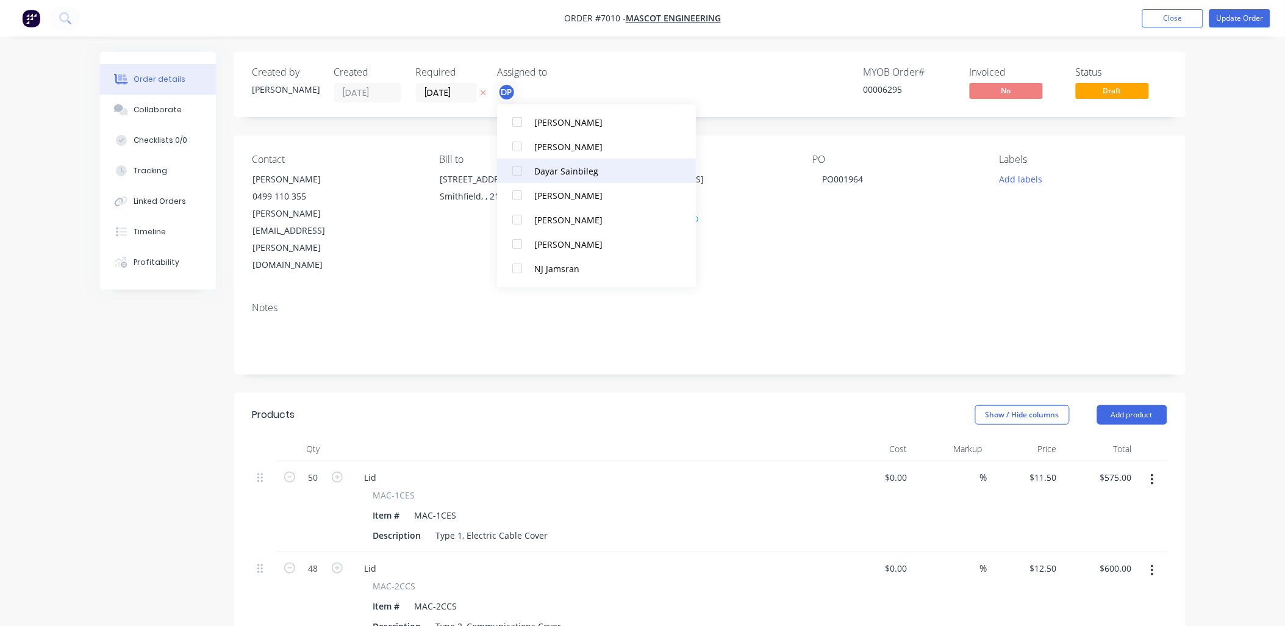
scroll to position [135, 0]
click at [517, 242] on div at bounding box center [518, 243] width 24 height 24
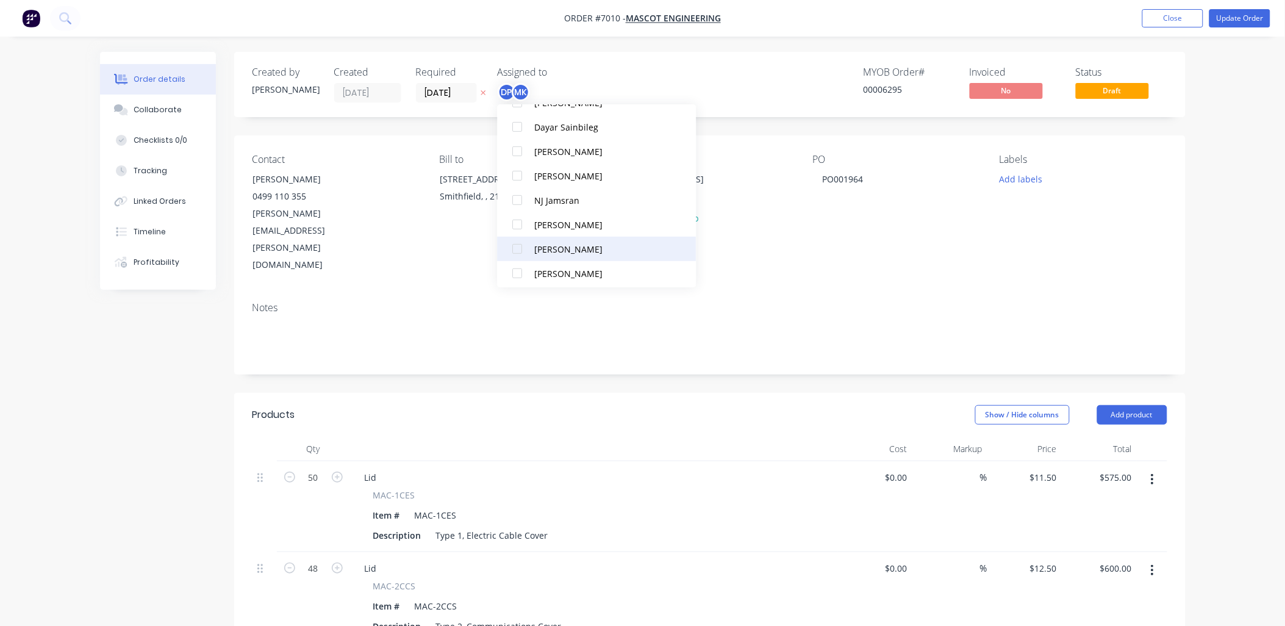
scroll to position [256, 0]
click at [516, 265] on div at bounding box center [518, 269] width 24 height 24
click at [548, 217] on div "Rhys Platt" at bounding box center [602, 220] width 135 height 13
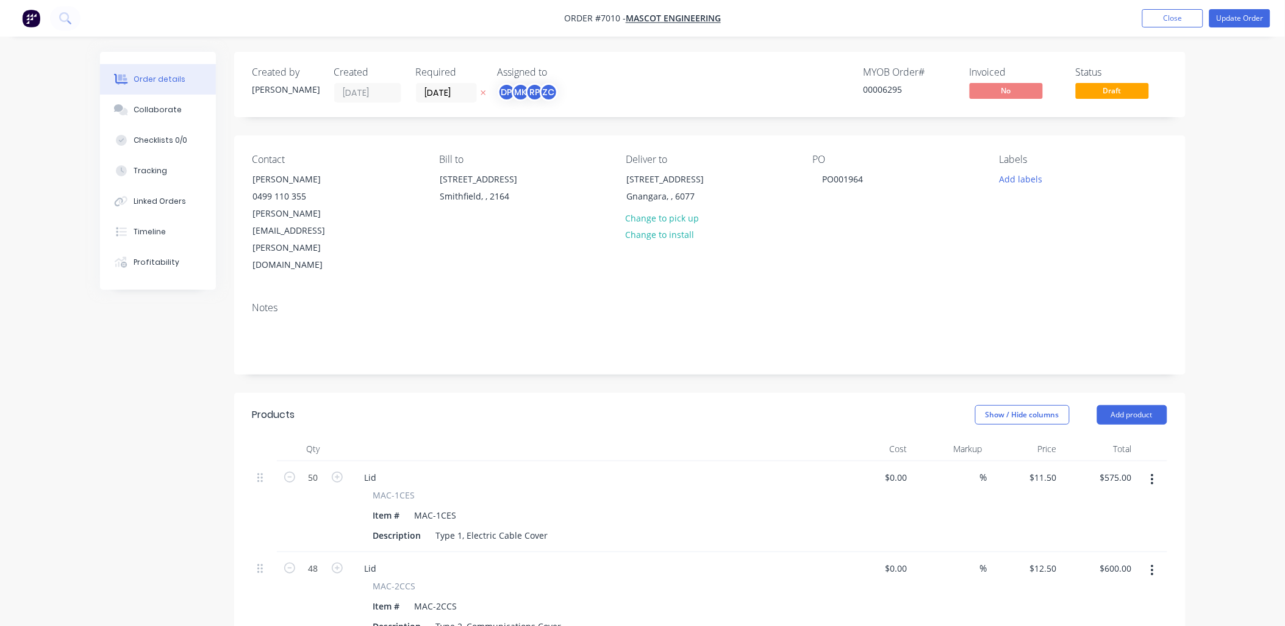
drag, startPoint x: 430, startPoint y: 90, endPoint x: 422, endPoint y: 89, distance: 8.0
click at [422, 89] on input "[DATE]" at bounding box center [447, 93] width 60 height 18
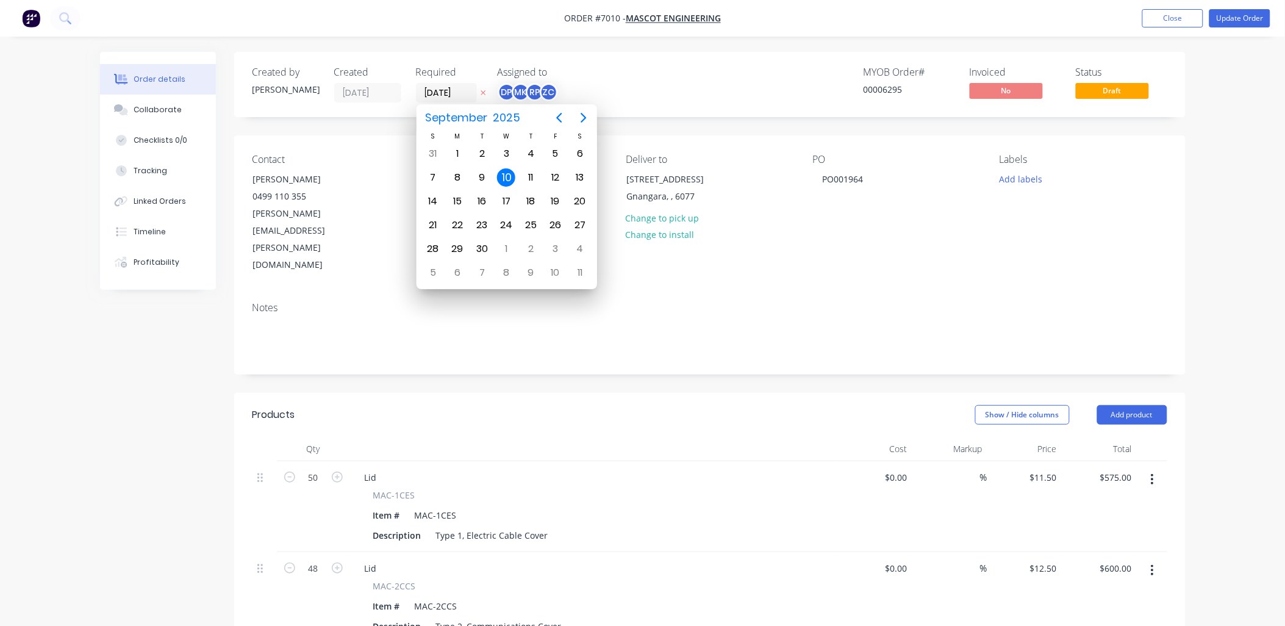
type input "15/09/25"
click at [692, 71] on div "MYOB Order # 00006295 Invoiced No Status Draft" at bounding box center [894, 84] width 548 height 36
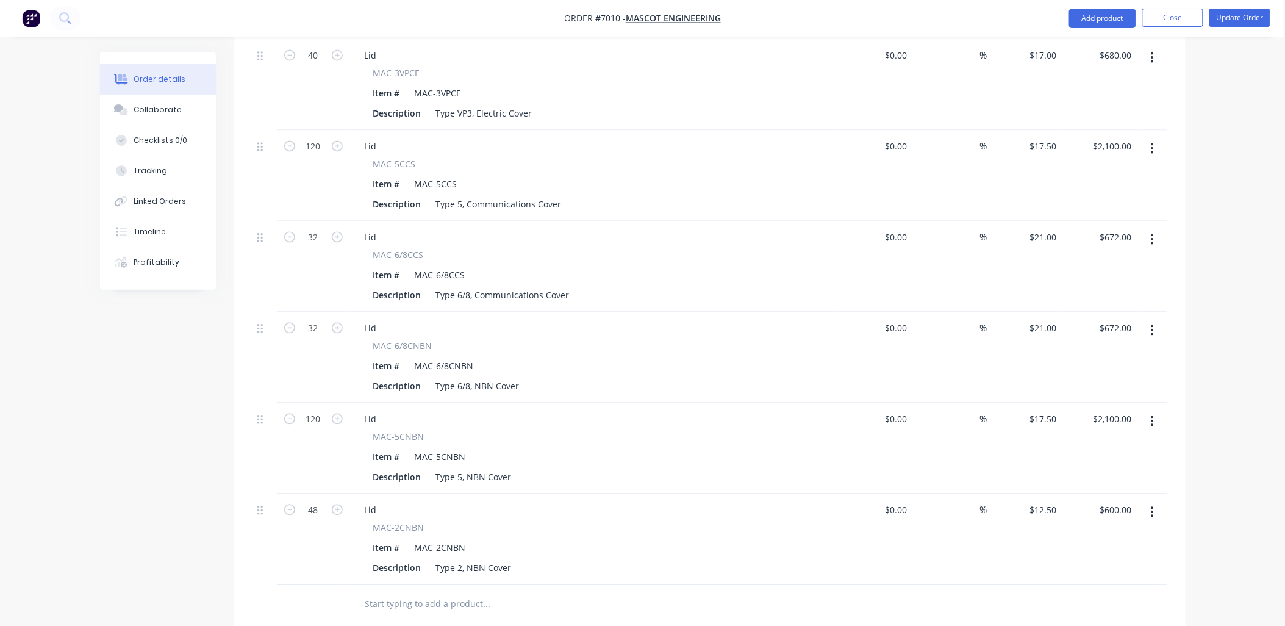
scroll to position [1016, 0]
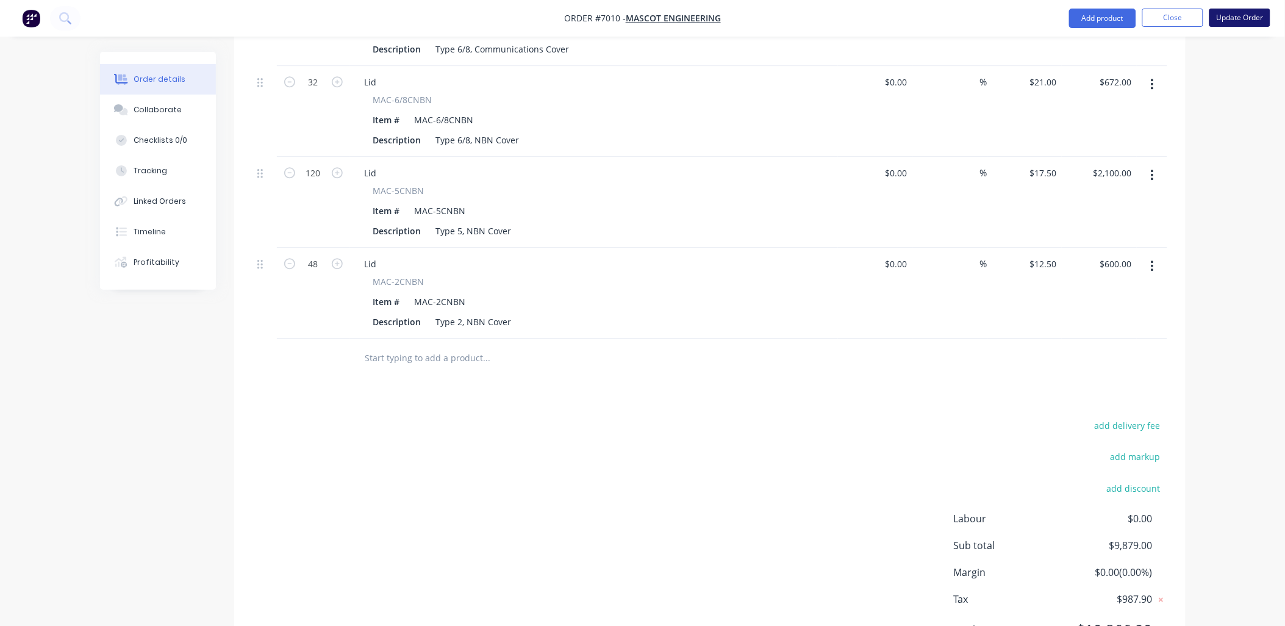
click at [1225, 16] on button "Update Order" at bounding box center [1240, 18] width 61 height 18
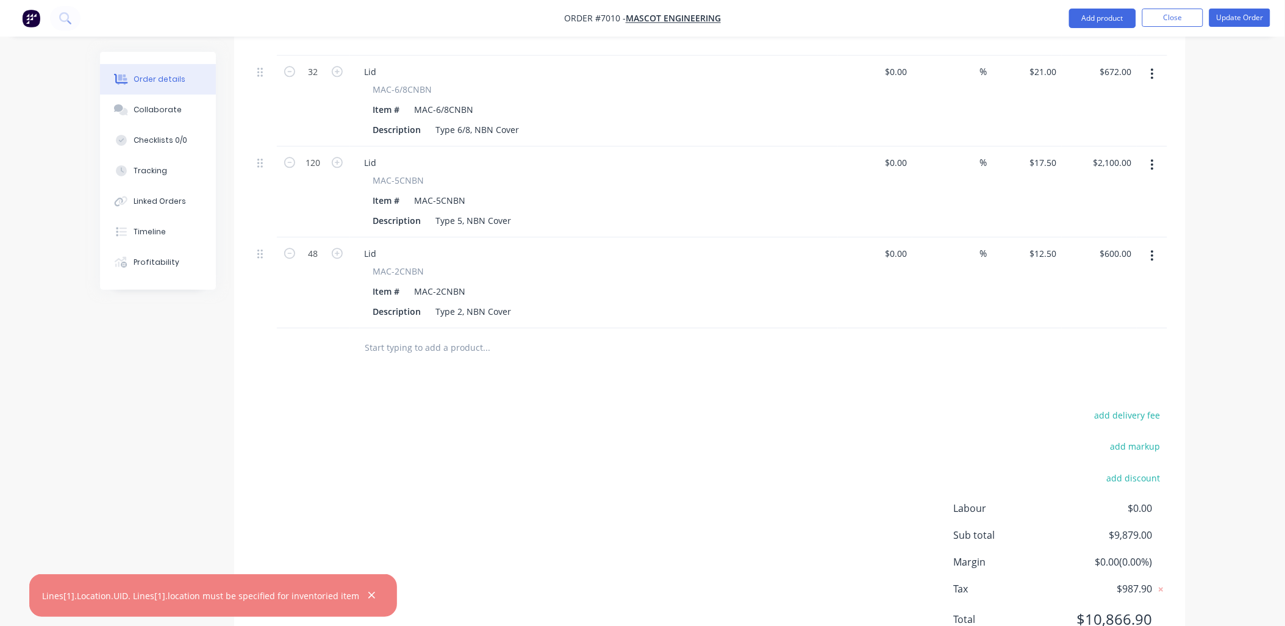
scroll to position [1028, 0]
click at [1174, 15] on button "Close" at bounding box center [1172, 18] width 61 height 18
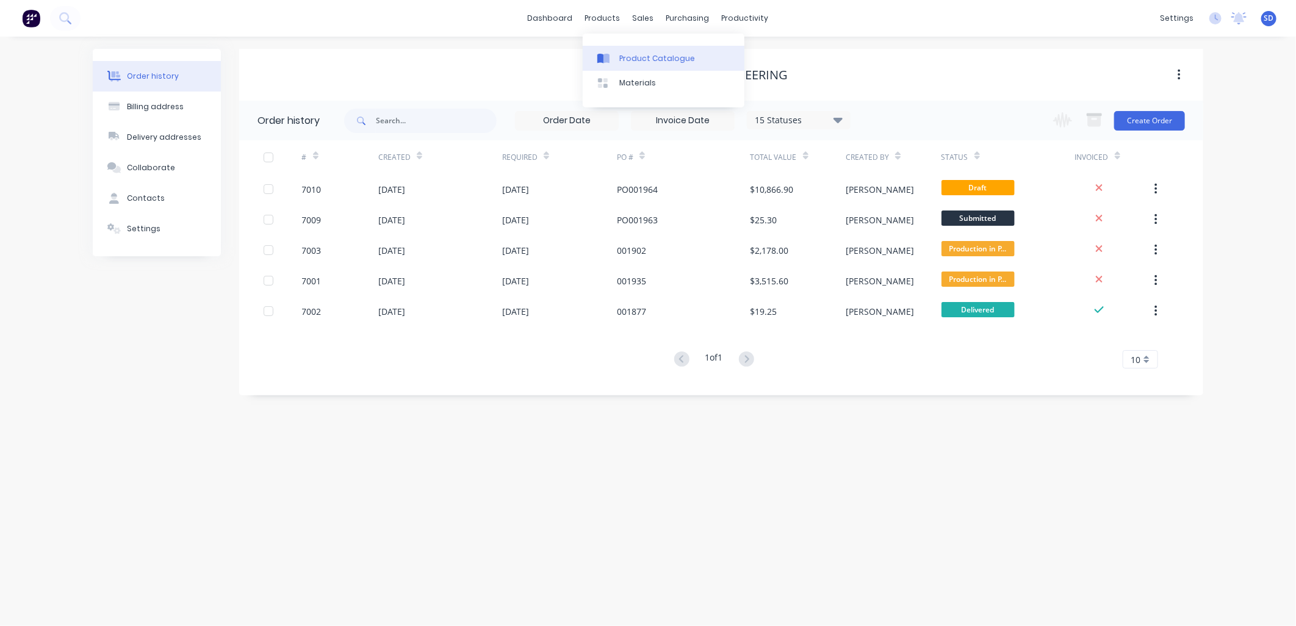
click at [608, 62] on icon at bounding box center [606, 59] width 6 height 10
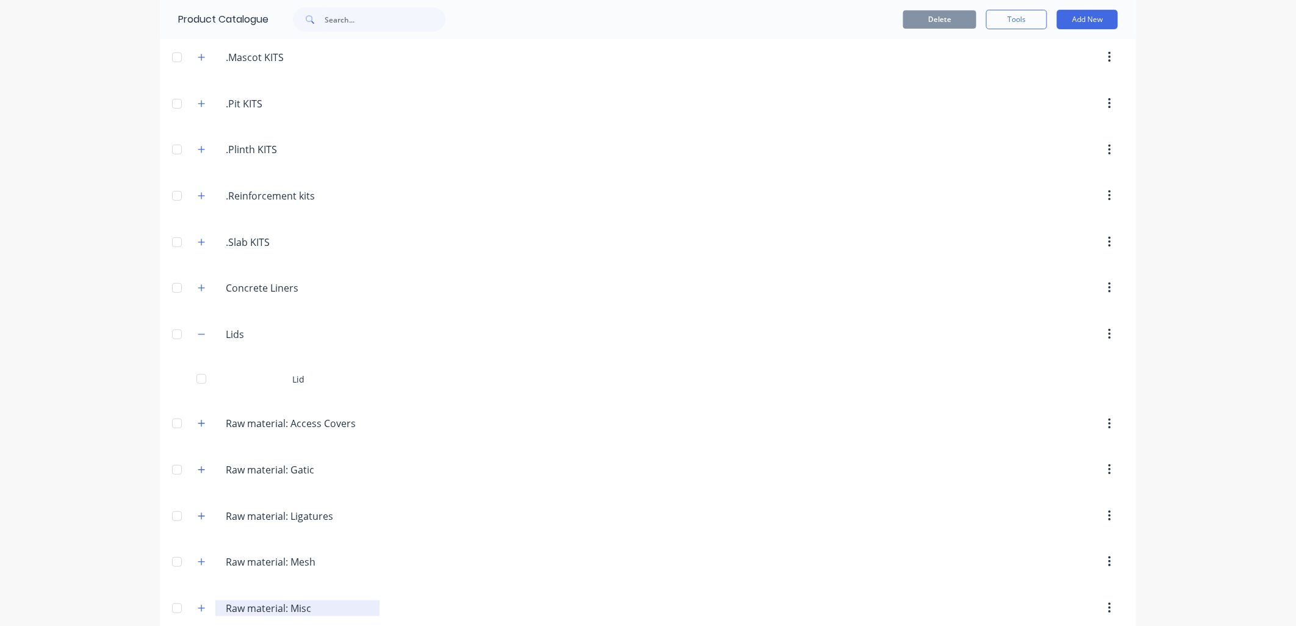
scroll to position [435, 0]
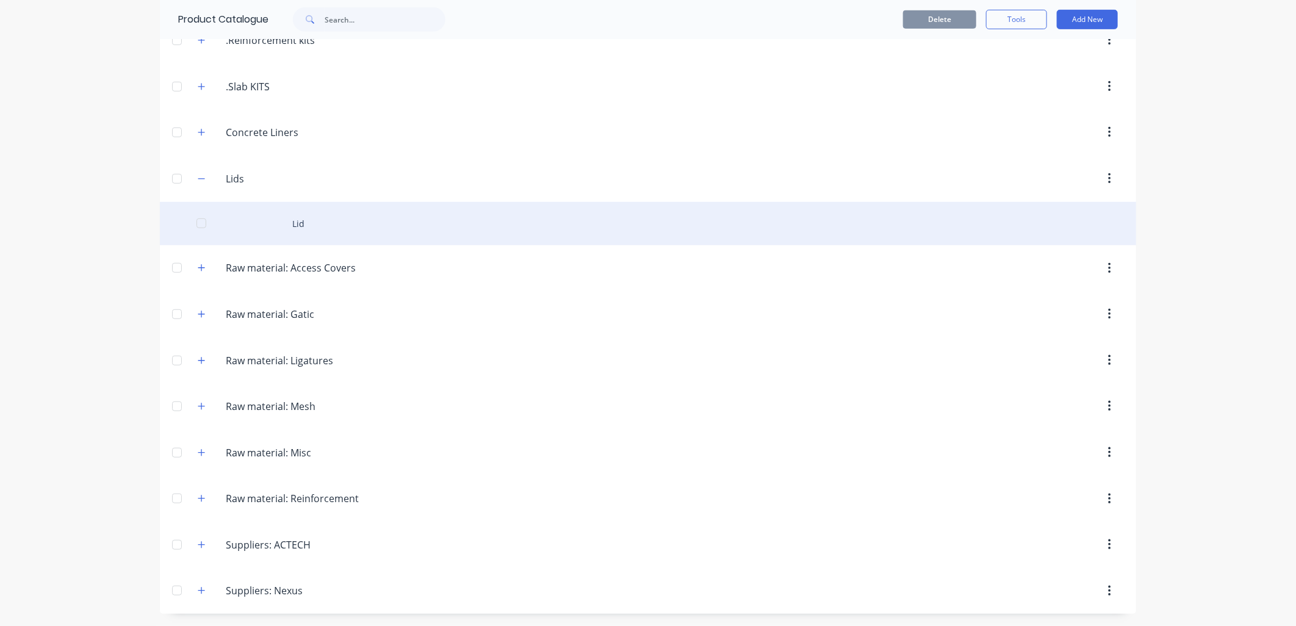
click at [289, 207] on div "Lid" at bounding box center [648, 223] width 976 height 43
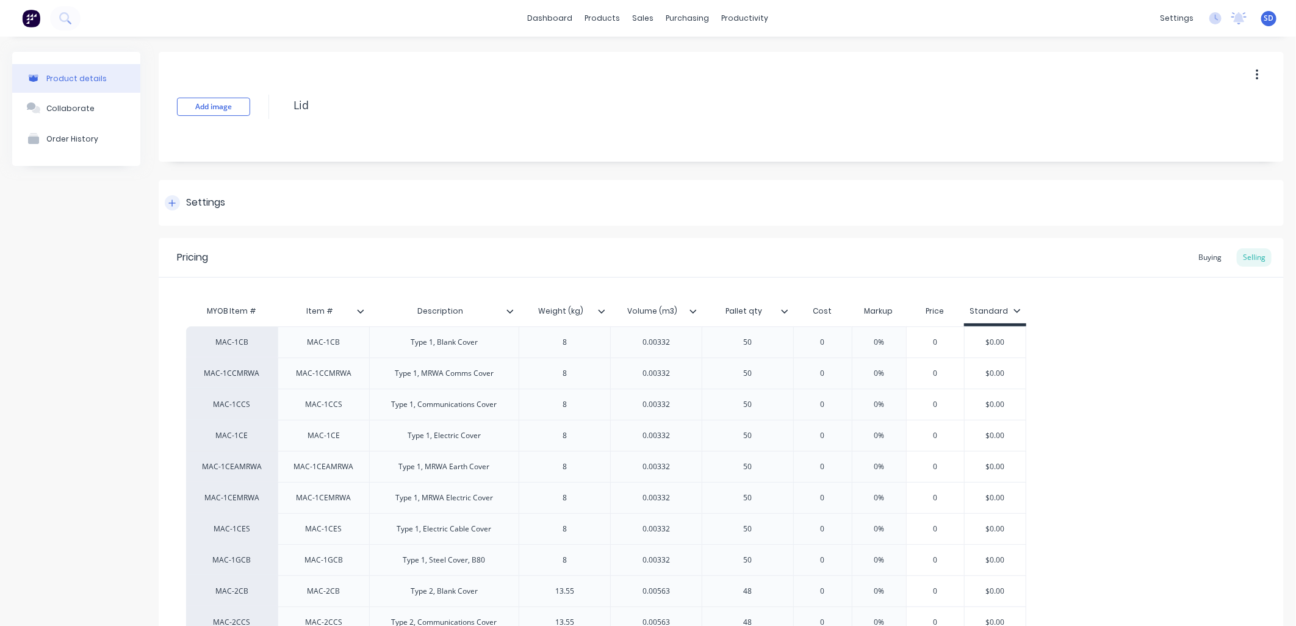
click at [210, 215] on div "Settings" at bounding box center [721, 203] width 1125 height 46
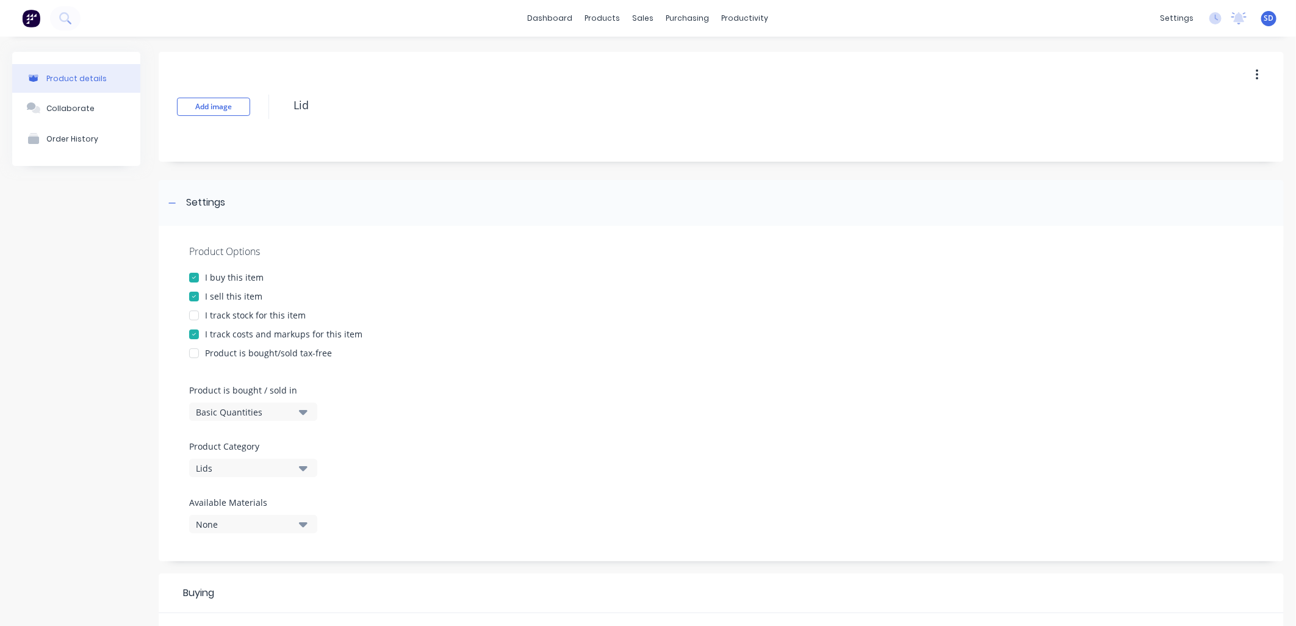
drag, startPoint x: 193, startPoint y: 334, endPoint x: 356, endPoint y: 353, distance: 163.9
click at [192, 334] on div at bounding box center [194, 334] width 24 height 24
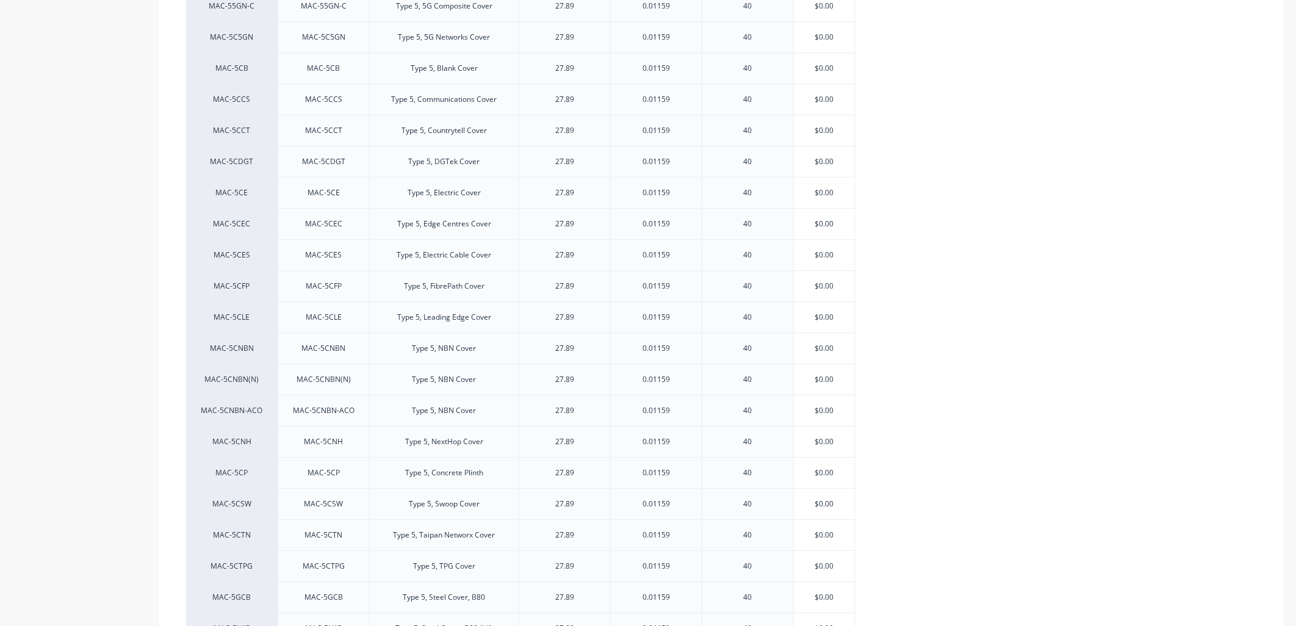
scroll to position [3395, 0]
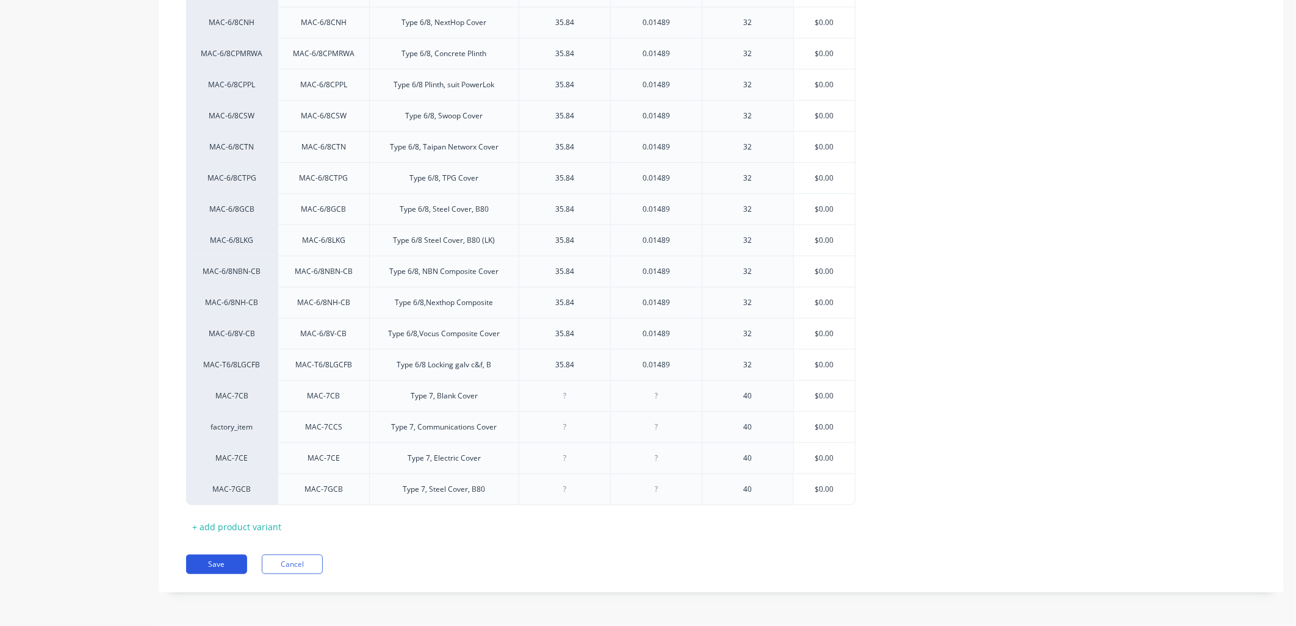
click at [212, 561] on button "Save" at bounding box center [216, 564] width 61 height 20
type textarea "x"
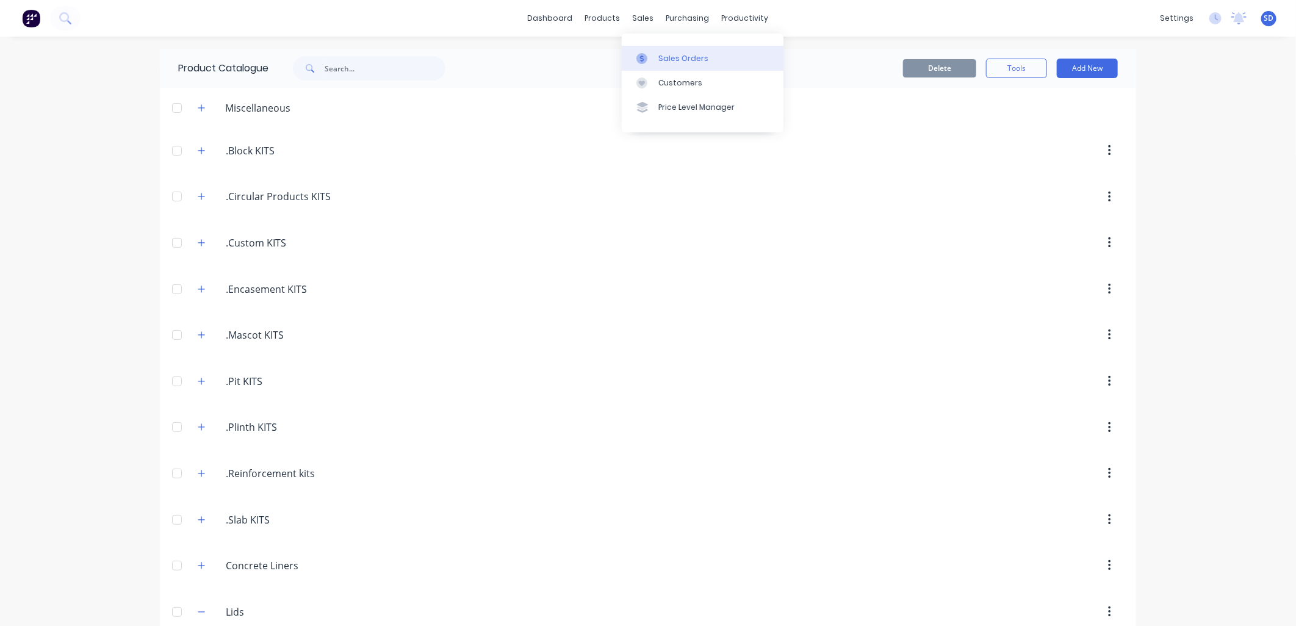
click at [645, 49] on link "Sales Orders" at bounding box center [703, 58] width 162 height 24
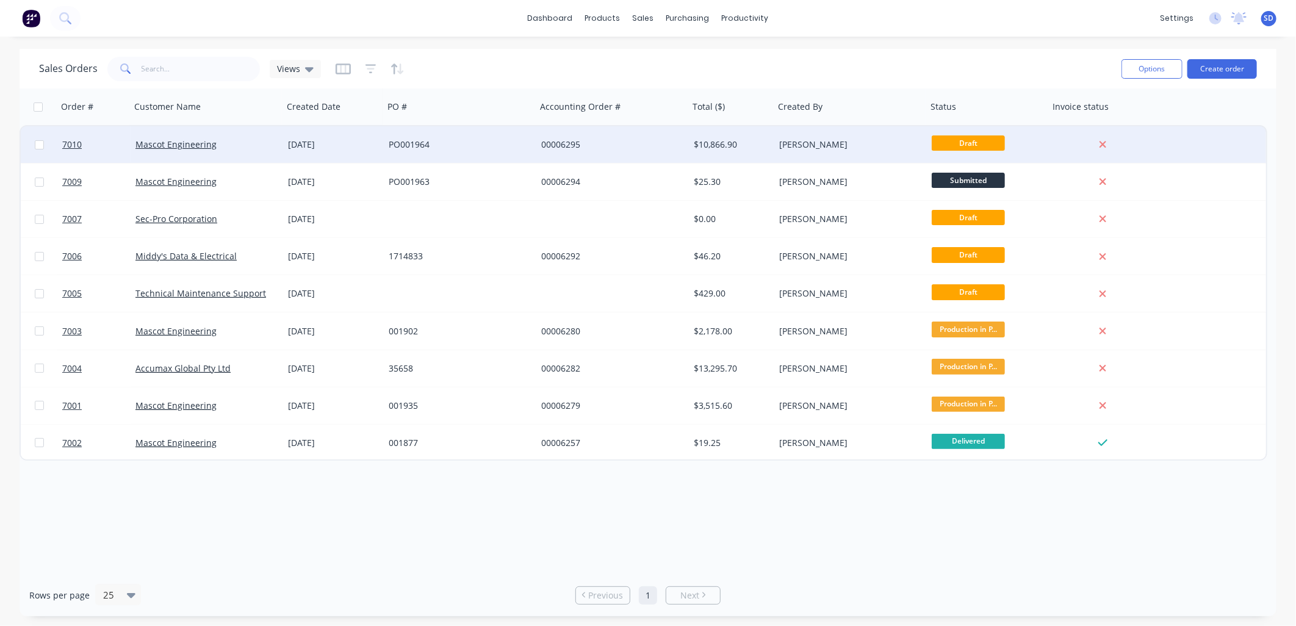
click at [242, 148] on div "Mascot Engineering" at bounding box center [202, 144] width 135 height 12
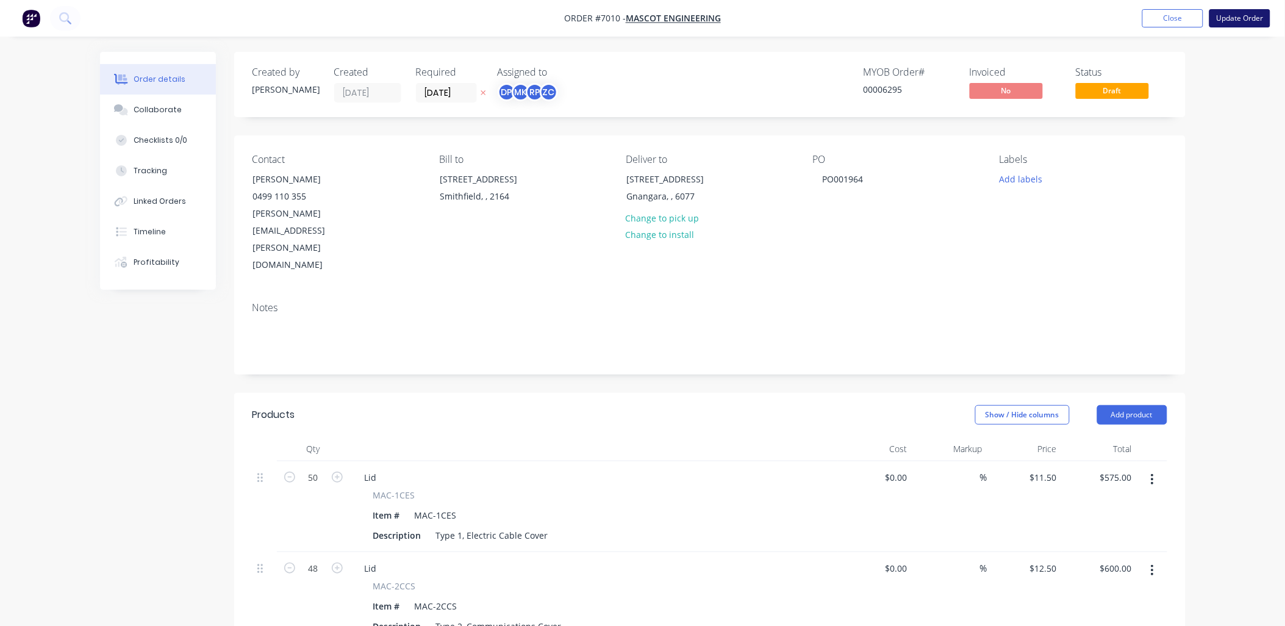
click at [1245, 14] on button "Update Order" at bounding box center [1240, 18] width 61 height 18
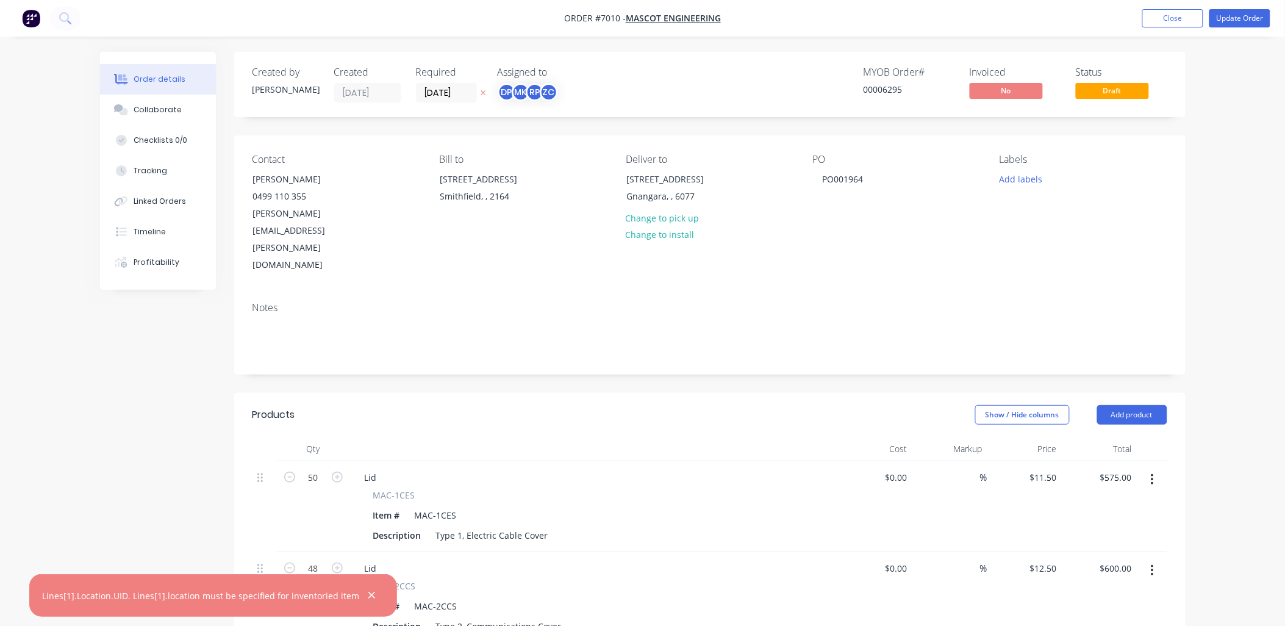
click at [1180, 21] on button "Close" at bounding box center [1172, 18] width 61 height 18
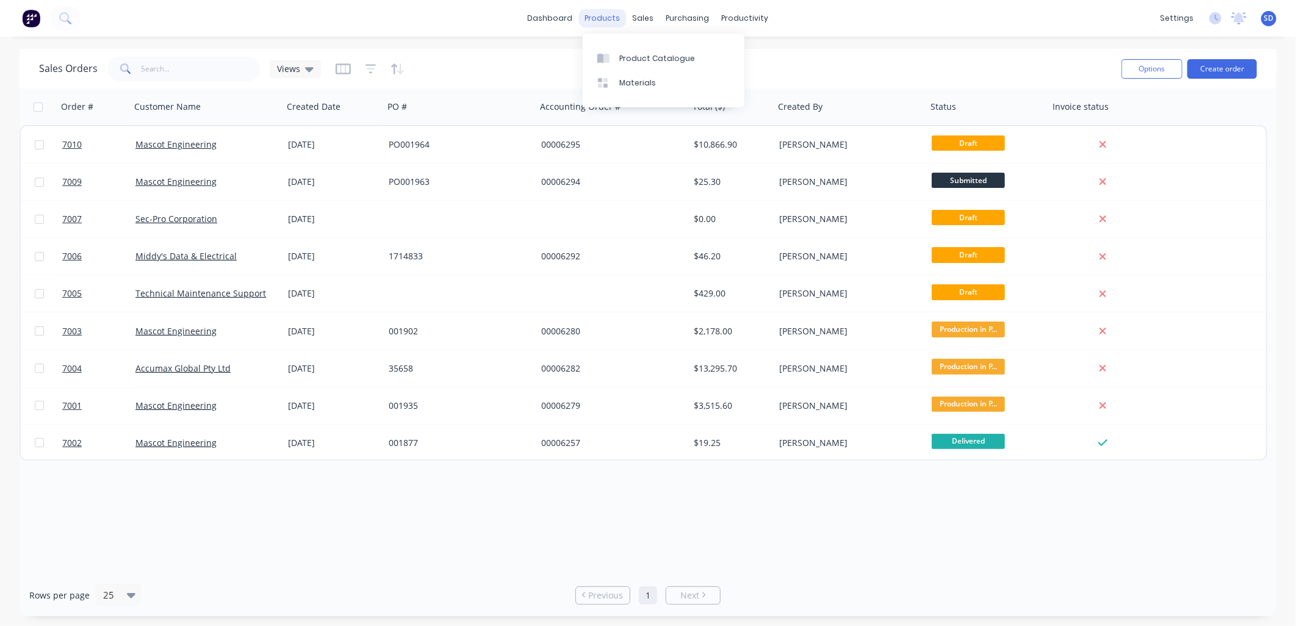
click at [606, 20] on div "products" at bounding box center [603, 18] width 48 height 18
click at [639, 54] on div "Product Catalogue" at bounding box center [657, 58] width 76 height 11
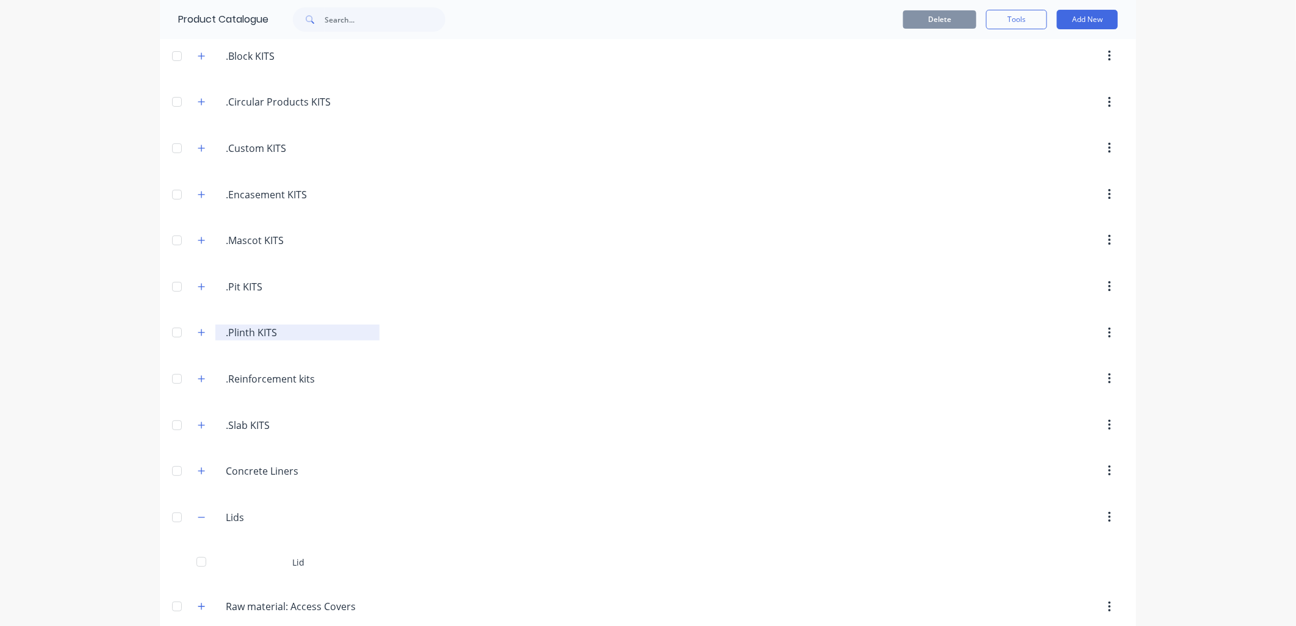
scroll to position [28, 0]
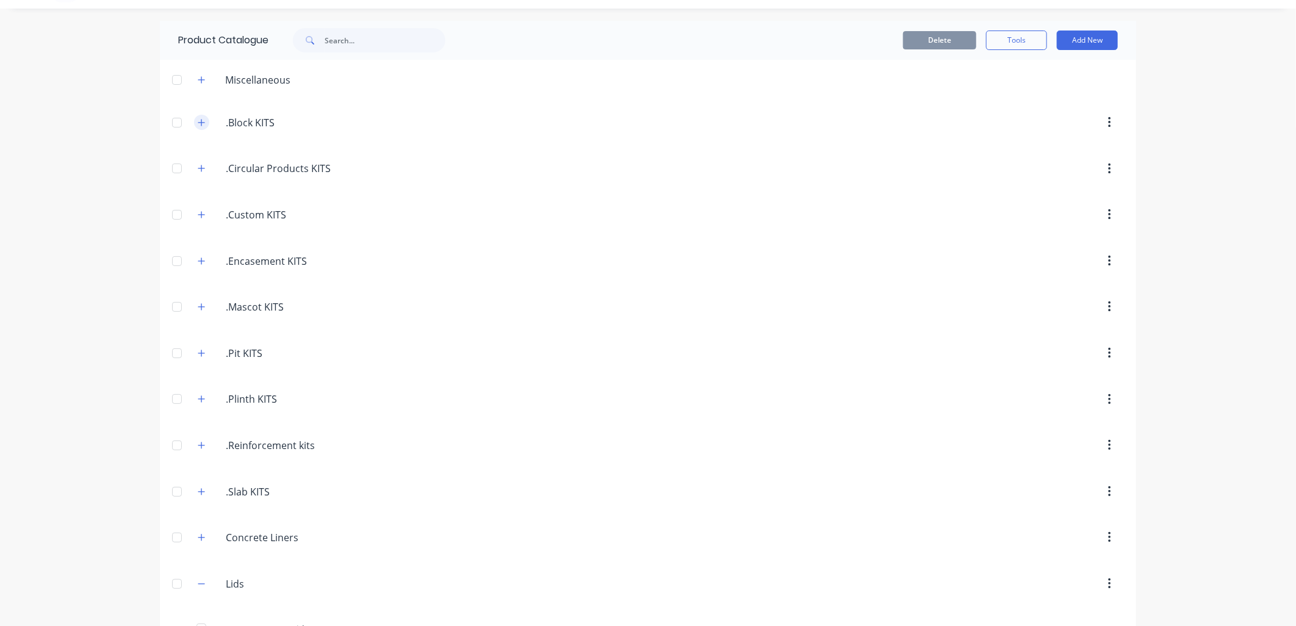
click at [198, 124] on icon "button" at bounding box center [201, 122] width 7 height 9
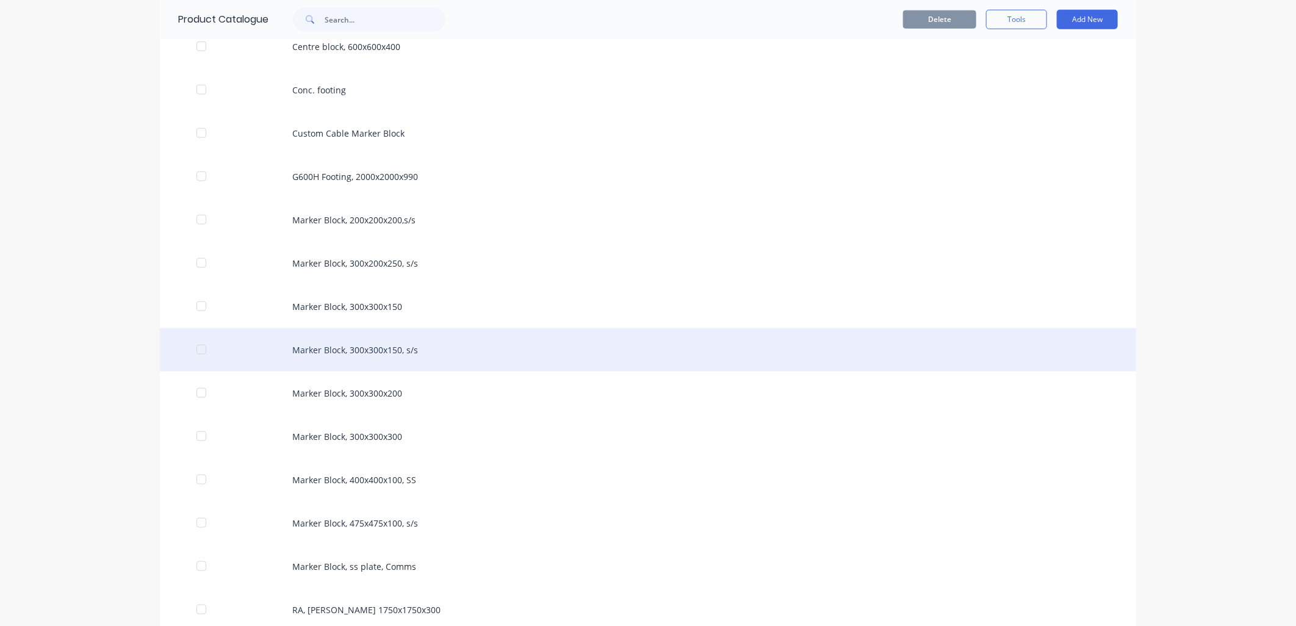
scroll to position [638, 0]
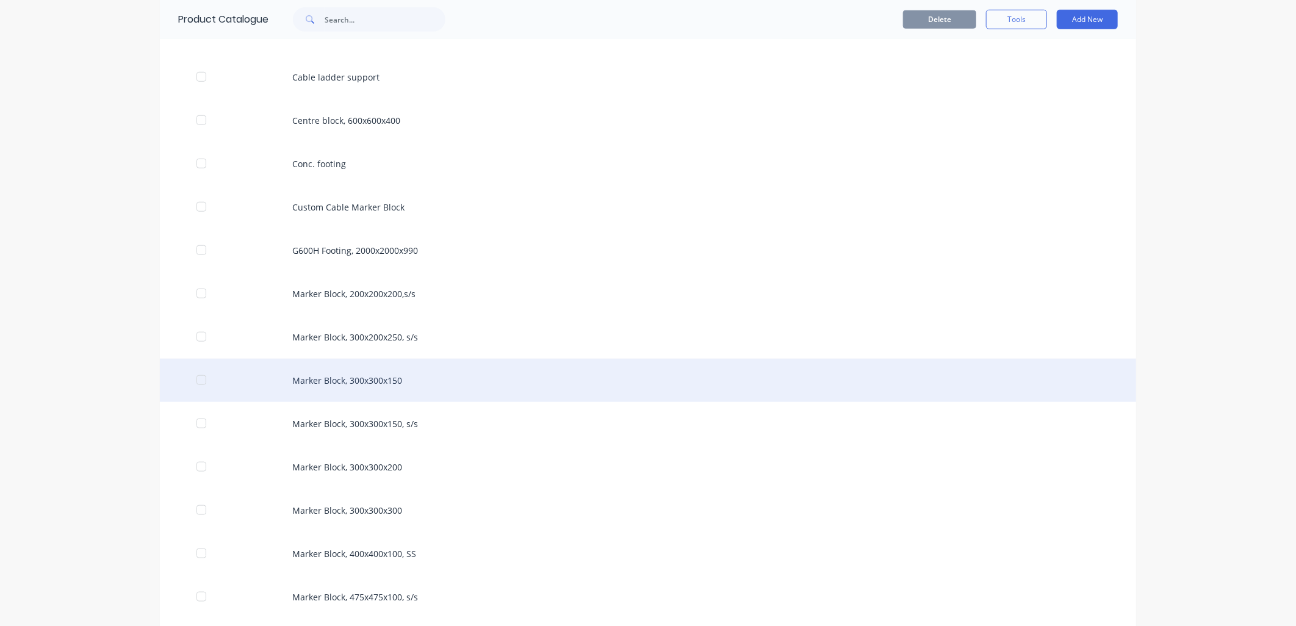
click at [367, 378] on div "Marker Block, 300x300x150" at bounding box center [648, 380] width 976 height 43
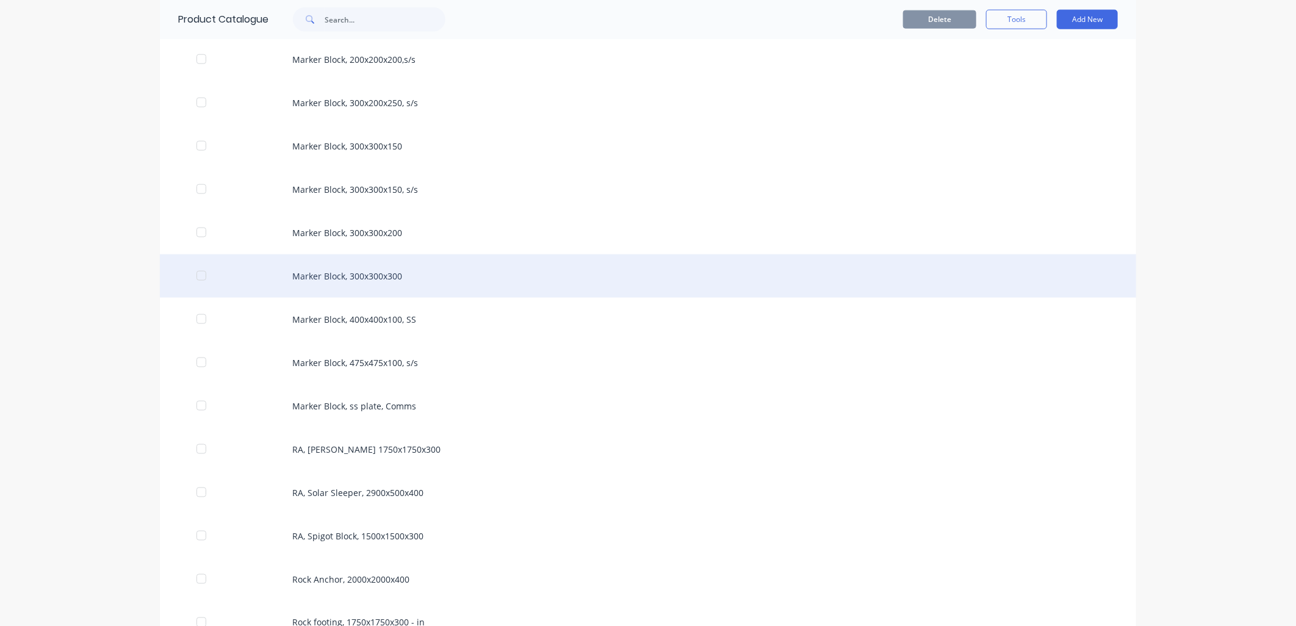
scroll to position [1016, 0]
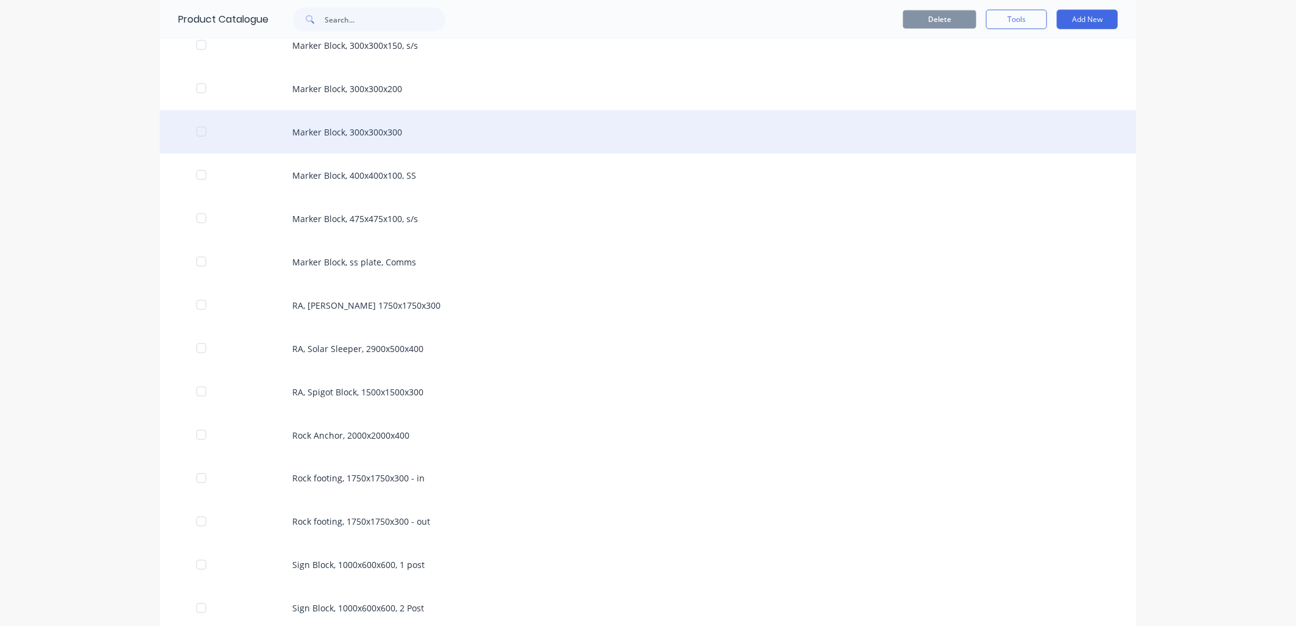
click at [375, 129] on div "Marker Block, 300x300x300" at bounding box center [648, 131] width 976 height 43
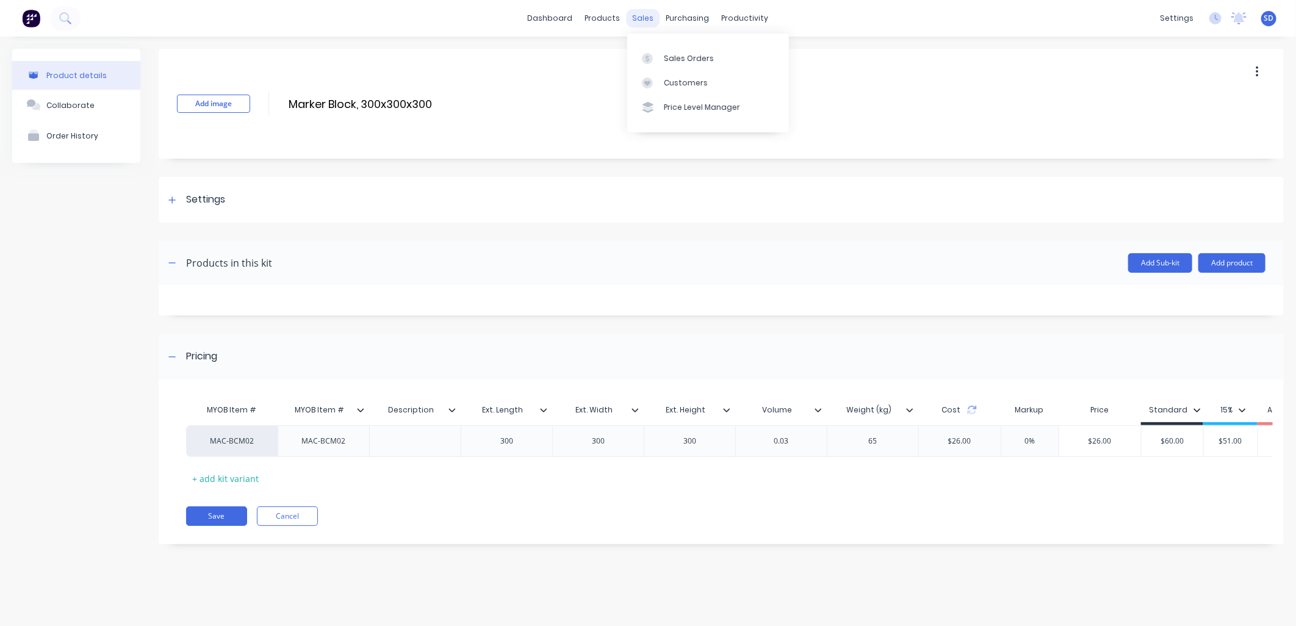
click at [642, 20] on div "sales" at bounding box center [643, 18] width 34 height 18
click at [692, 56] on div "Sales Orders" at bounding box center [689, 58] width 50 height 11
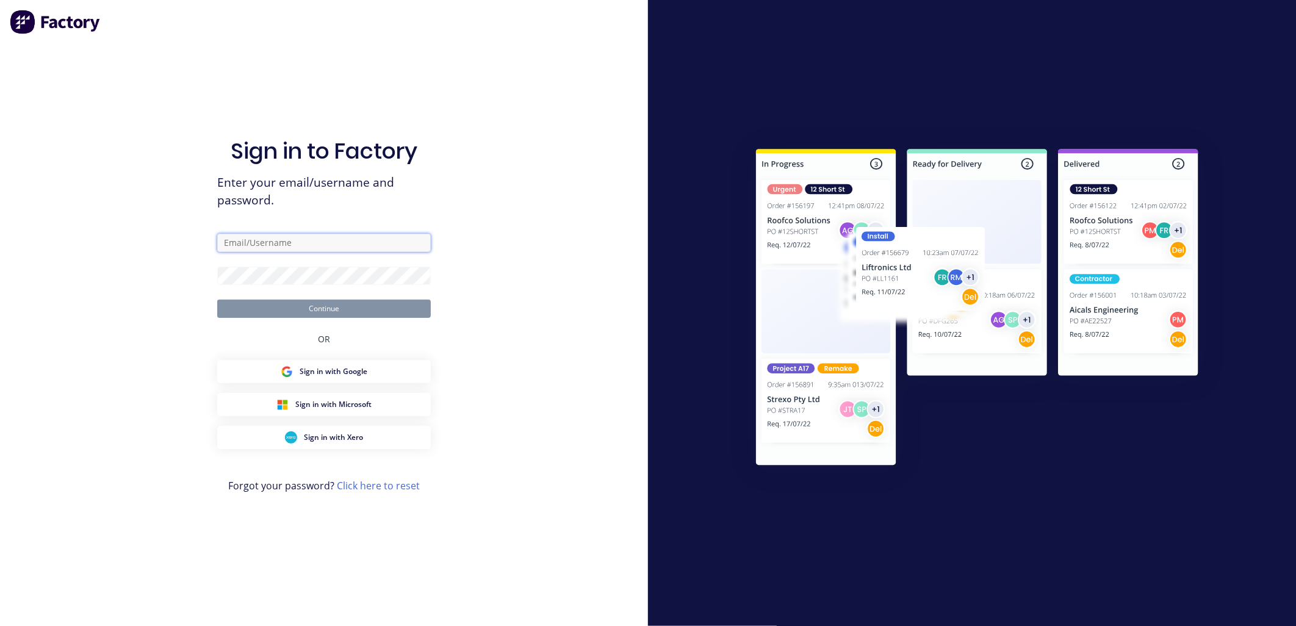
type input "[PERSON_NAME][EMAIL_ADDRESS][DOMAIN_NAME]"
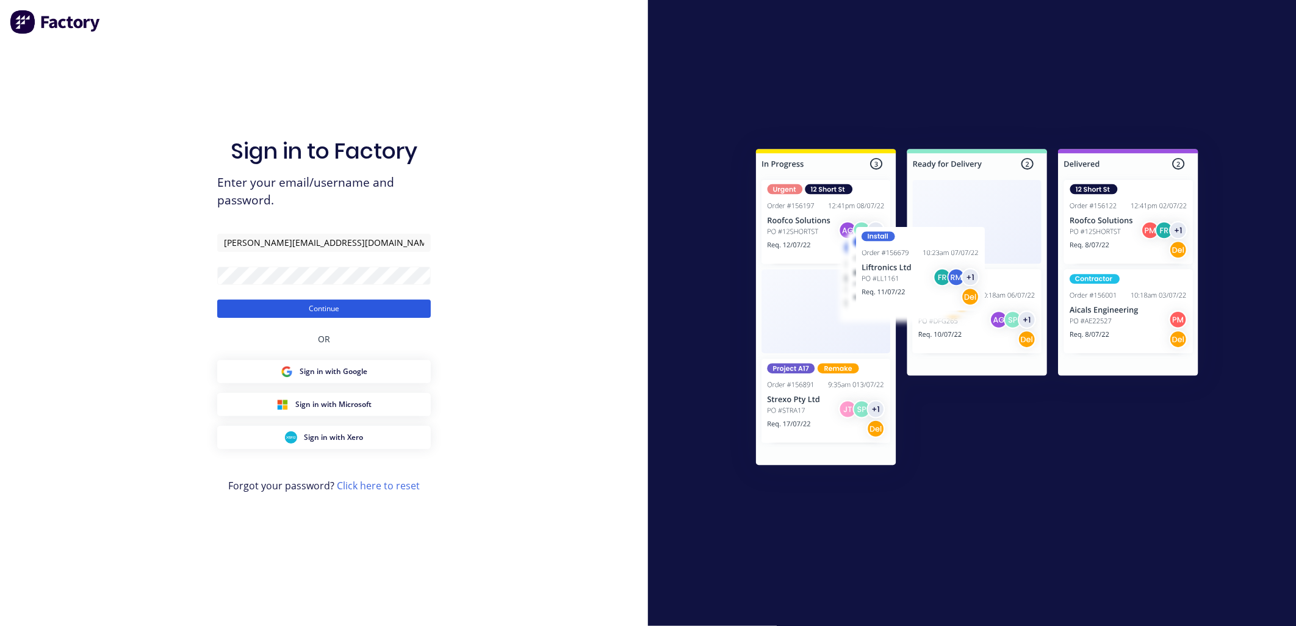
click at [343, 309] on button "Continue" at bounding box center [323, 309] width 213 height 18
